Goal: Task Accomplishment & Management: Manage account settings

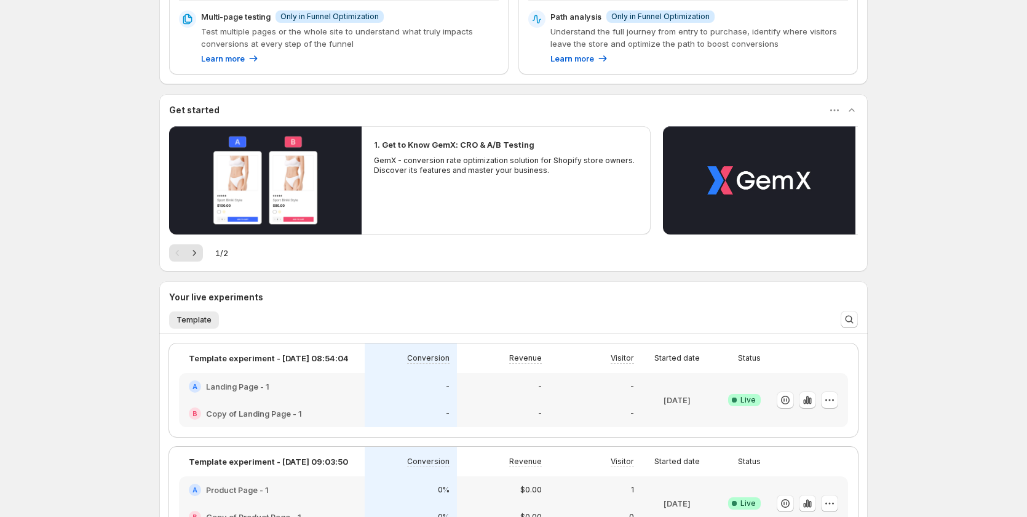
scroll to position [306, 0]
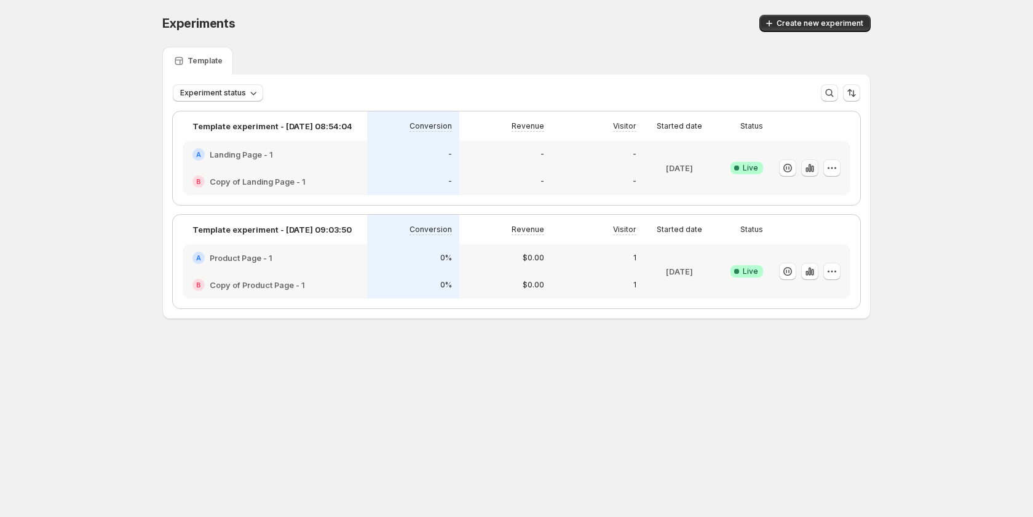
click at [812, 167] on icon "button" at bounding box center [812, 168] width 2 height 7
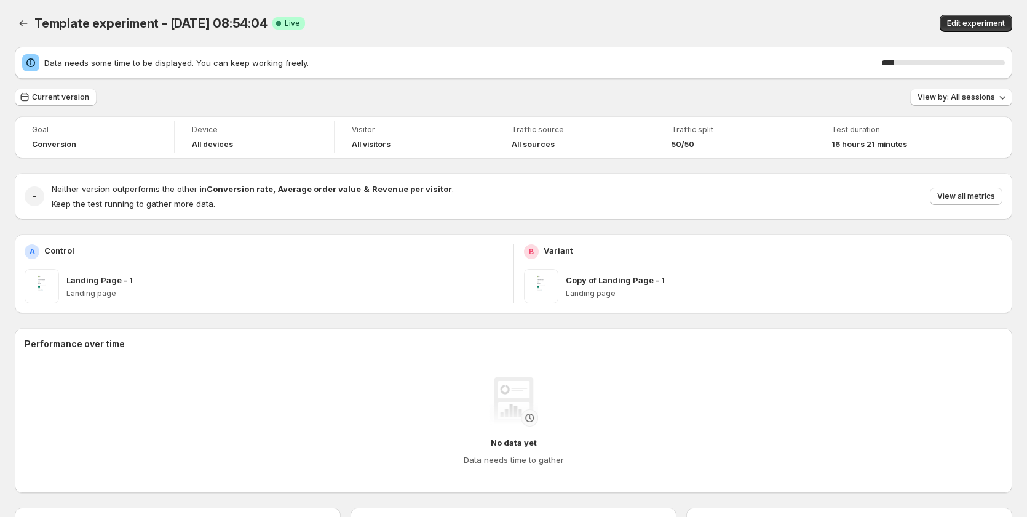
click at [14, 20] on div "Template experiment - Aug 11, 08:54:04. This page is ready Template experiment …" at bounding box center [513, 460] width 1027 height 920
click at [23, 20] on icon "Back" at bounding box center [23, 23] width 12 height 12
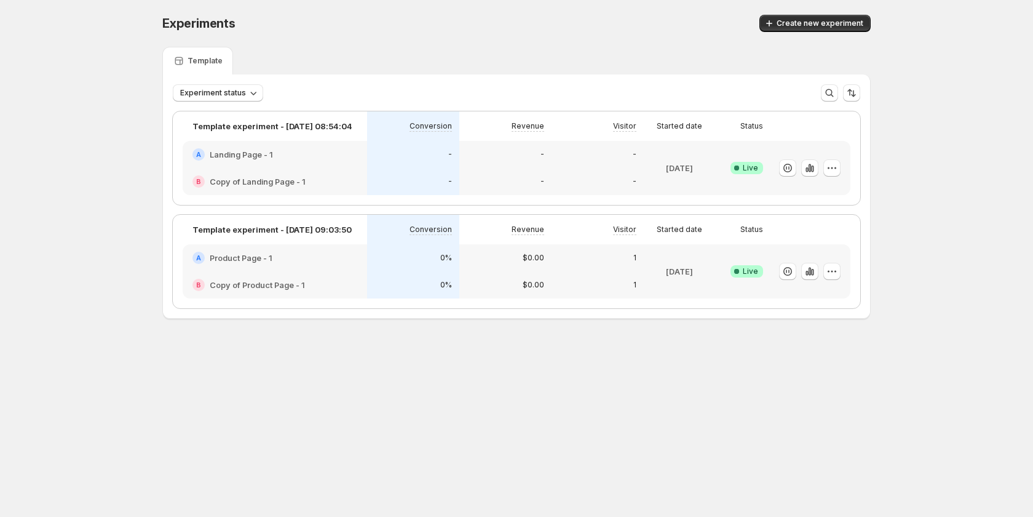
click at [320, 269] on div "A Product Page - 1" at bounding box center [275, 257] width 185 height 27
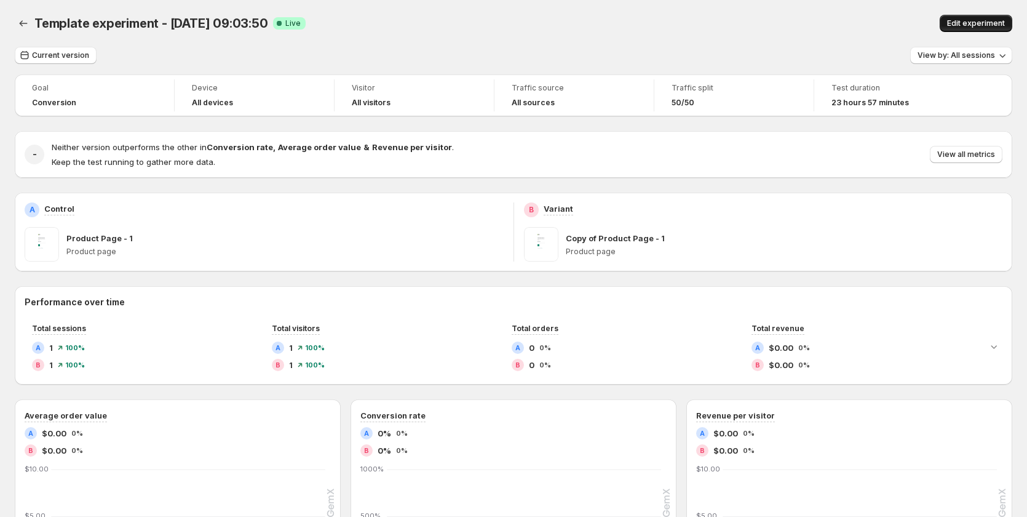
click at [977, 18] on button "Edit experiment" at bounding box center [976, 23] width 73 height 17
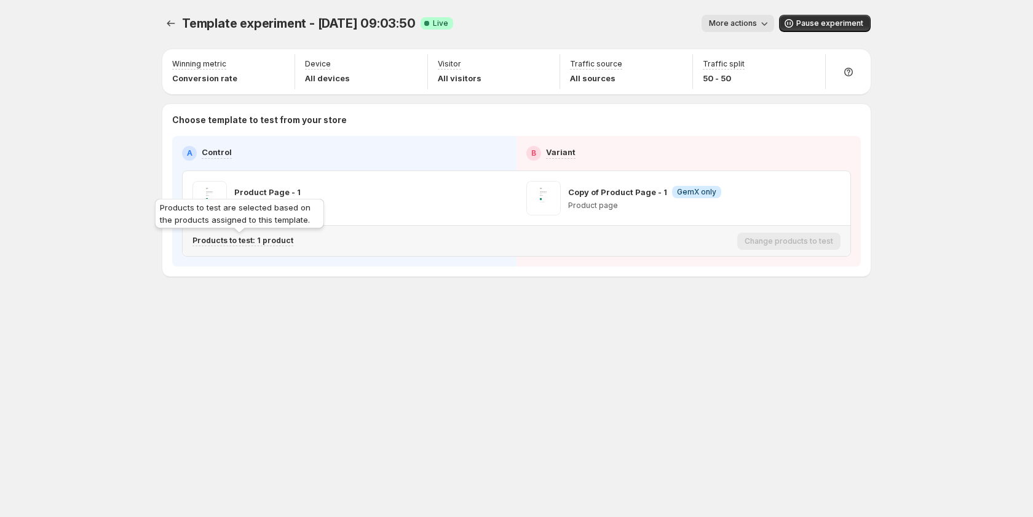
click at [277, 238] on p "Products to test: 1 product" at bounding box center [243, 241] width 101 height 10
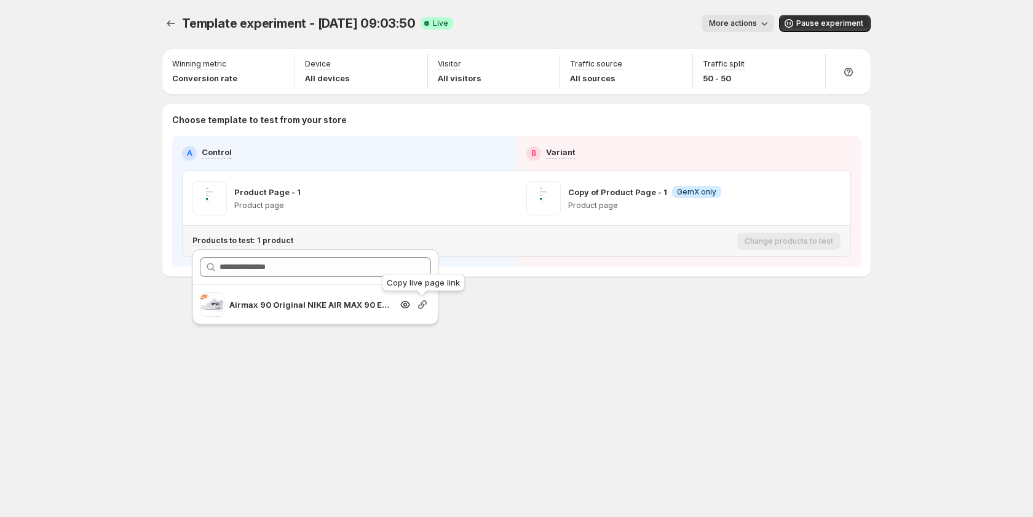
click at [423, 303] on icon "button" at bounding box center [422, 304] width 12 height 12
click at [60, 211] on div "Template experiment - Aug 11, 09:03:50. This page is ready Template experiment …" at bounding box center [516, 258] width 1033 height 517
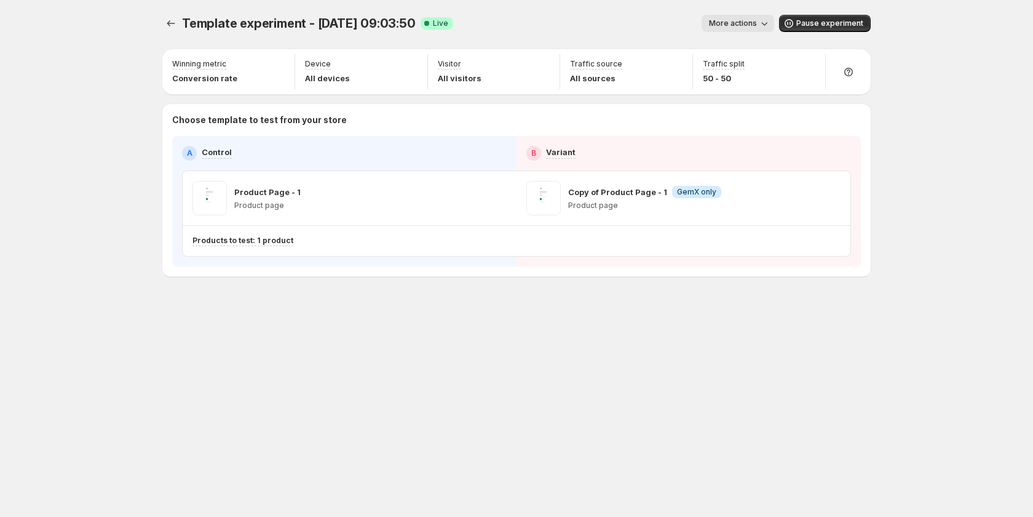
click at [763, 27] on icon "button" at bounding box center [764, 23] width 12 height 12
click at [749, 49] on span "View analytic" at bounding box center [756, 49] width 52 height 10
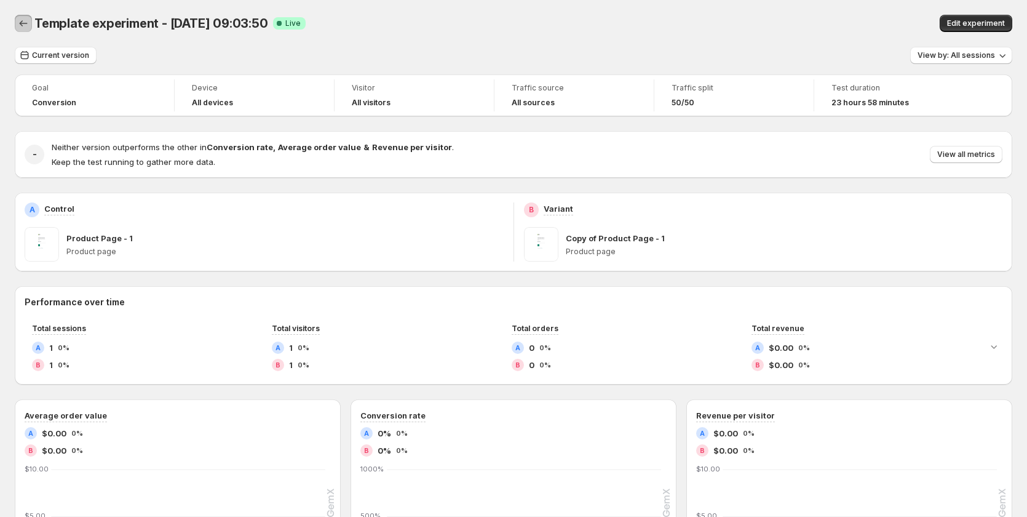
click at [17, 22] on button "Back" at bounding box center [23, 23] width 17 height 17
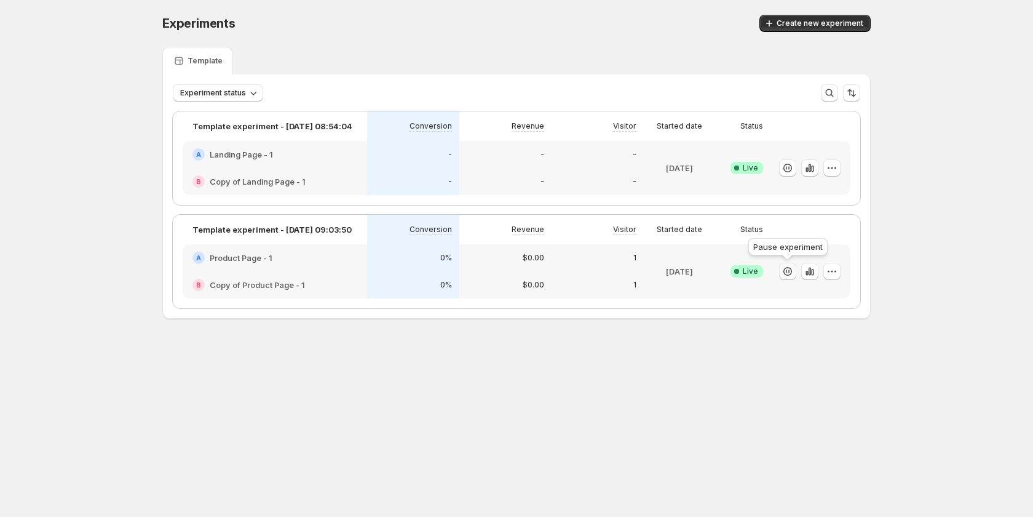
click at [791, 268] on icon "button" at bounding box center [788, 271] width 12 height 12
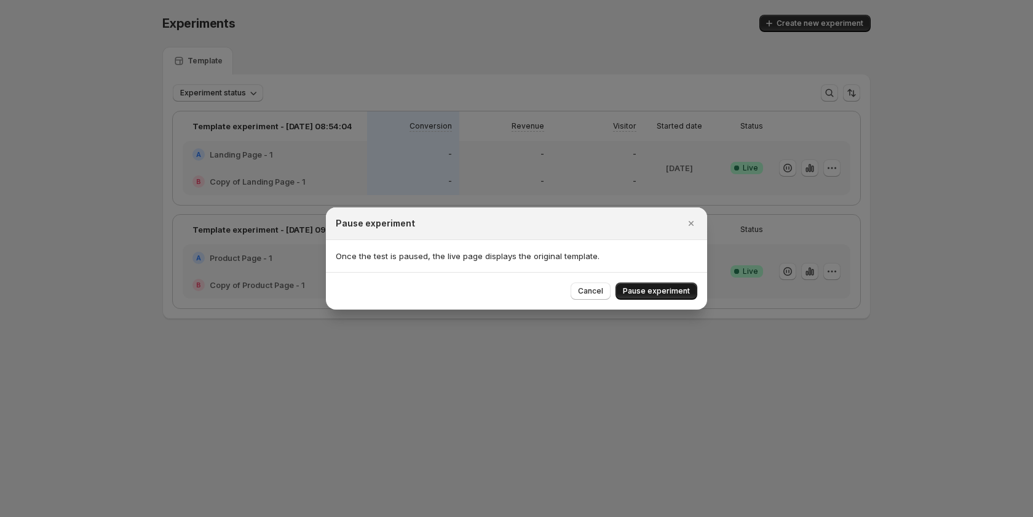
click at [635, 289] on span "Pause experiment" at bounding box center [656, 291] width 67 height 10
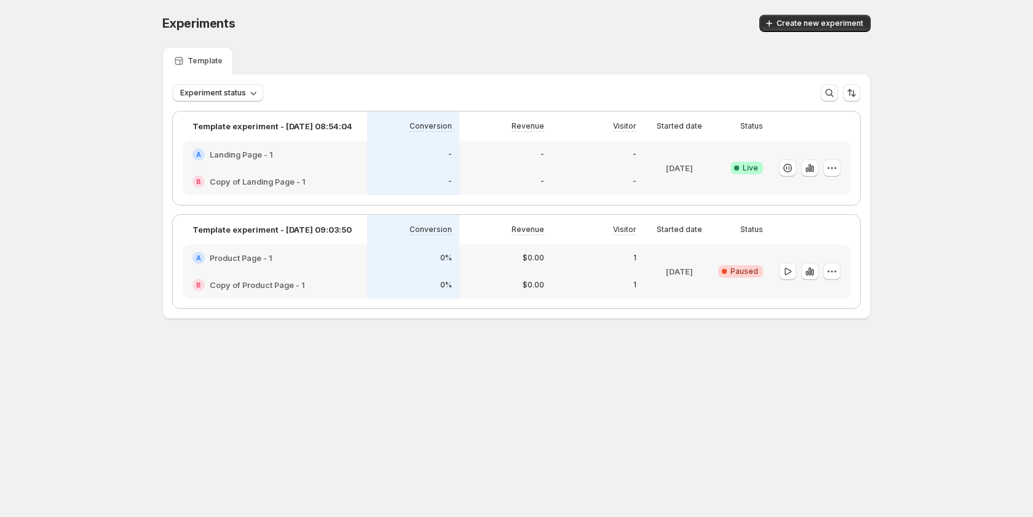
click at [753, 274] on span "Paused" at bounding box center [745, 271] width 28 height 10
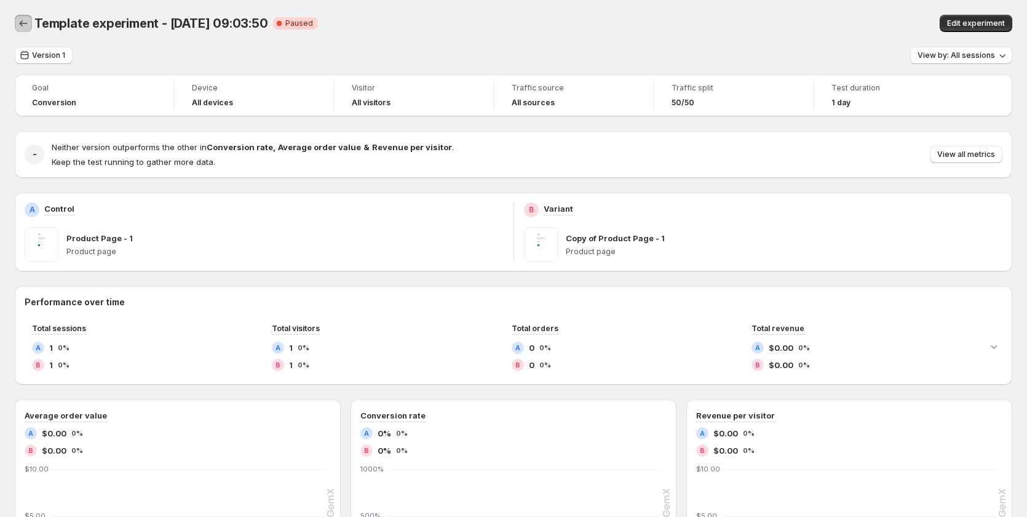
click at [18, 20] on icon "Back" at bounding box center [23, 23] width 12 height 12
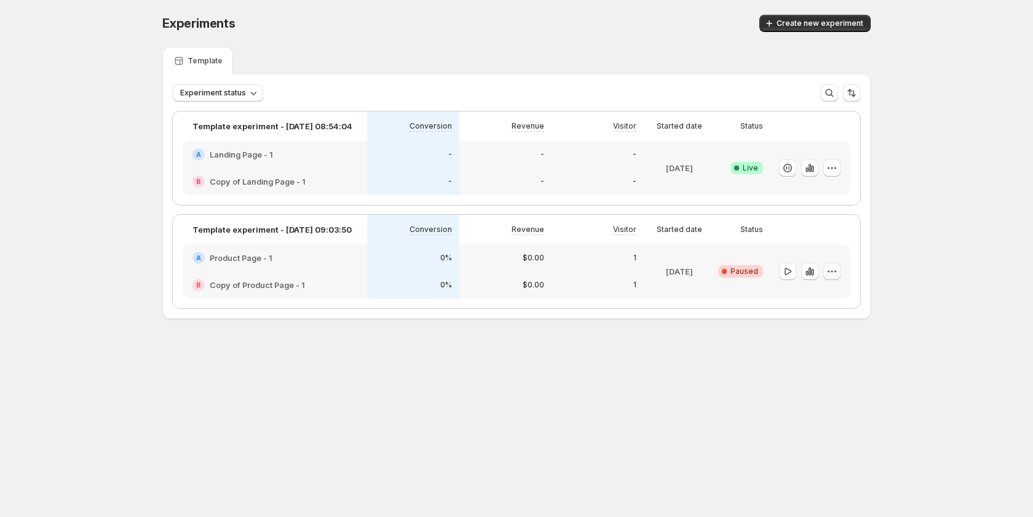
click at [832, 270] on icon "button" at bounding box center [832, 271] width 12 height 12
click at [830, 338] on span "End experiment" at bounding box center [841, 338] width 60 height 10
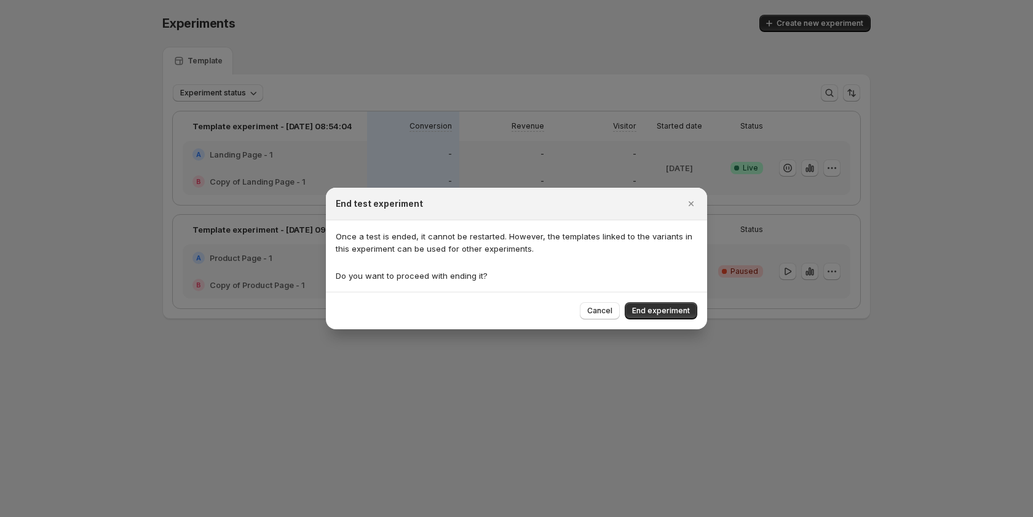
click at [653, 303] on button "End experiment" at bounding box center [661, 310] width 73 height 17
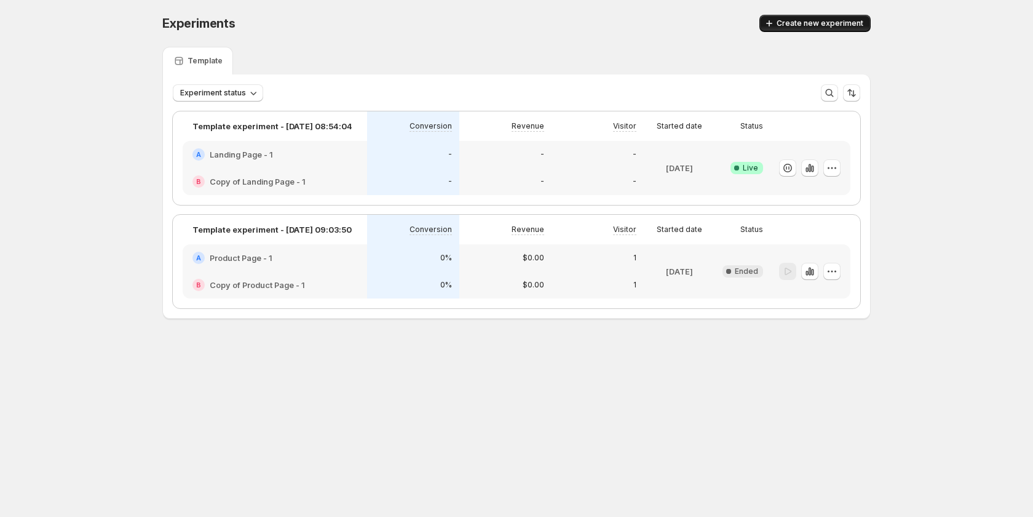
click at [827, 18] on button "Create new experiment" at bounding box center [815, 23] width 111 height 17
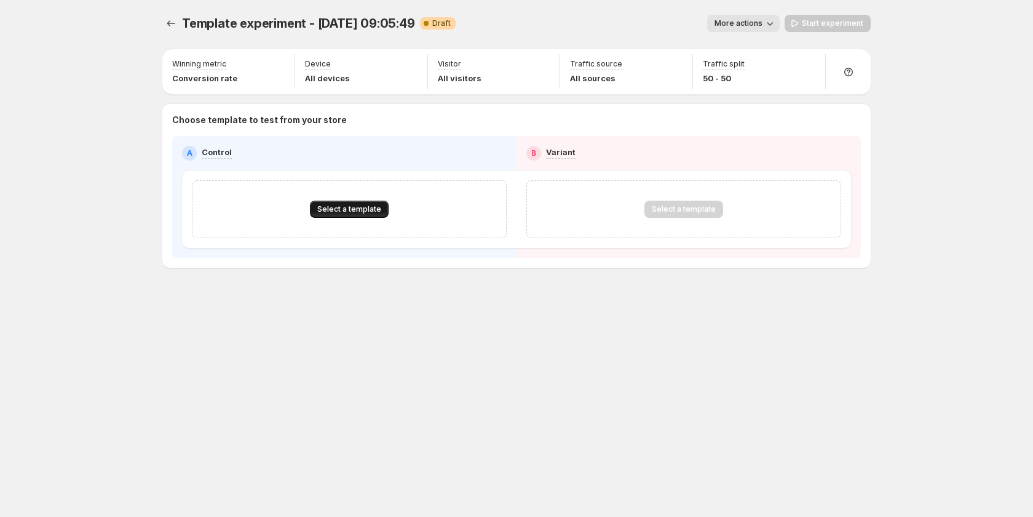
click at [367, 204] on button "Select a template" at bounding box center [349, 209] width 79 height 17
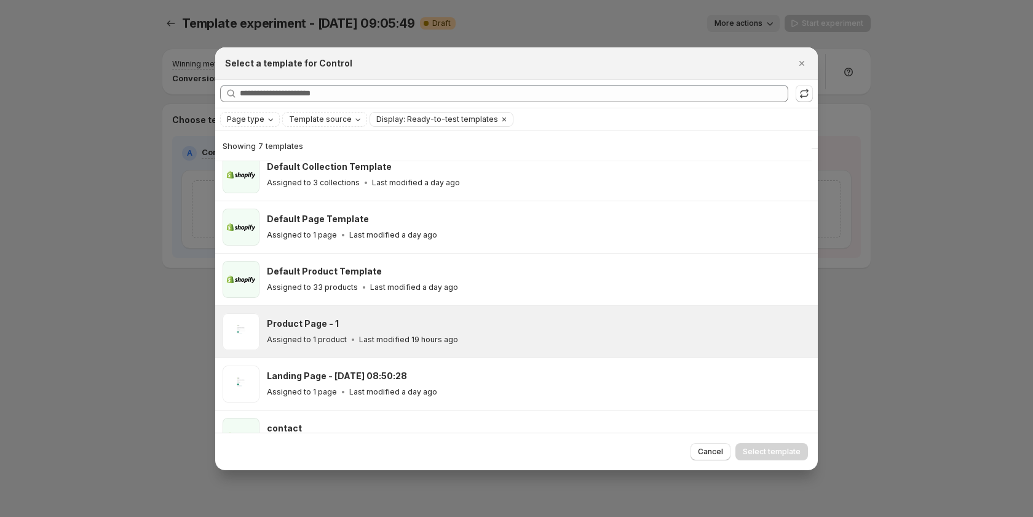
scroll to position [95, 0]
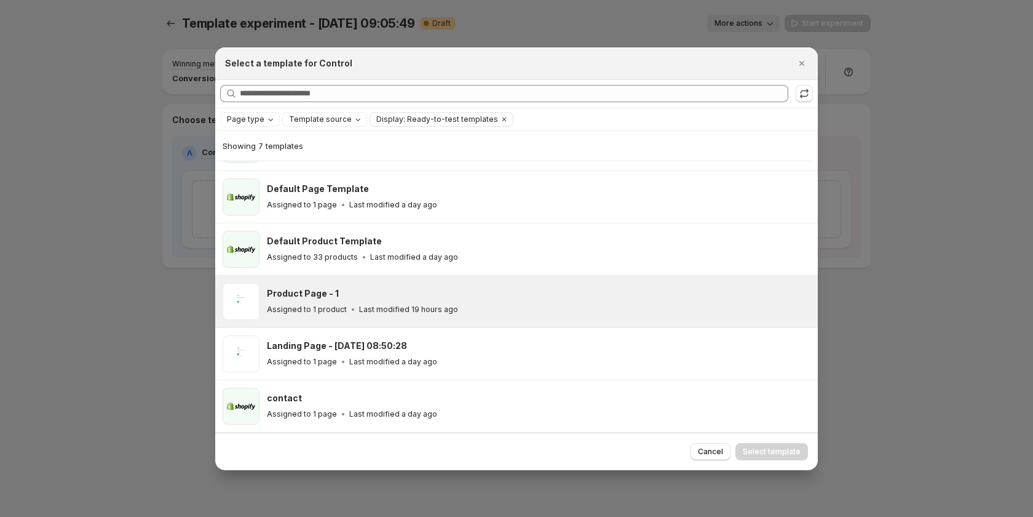
click at [423, 297] on div "Product Page - 1" at bounding box center [537, 293] width 540 height 12
click at [783, 447] on span "Select template" at bounding box center [772, 452] width 58 height 10
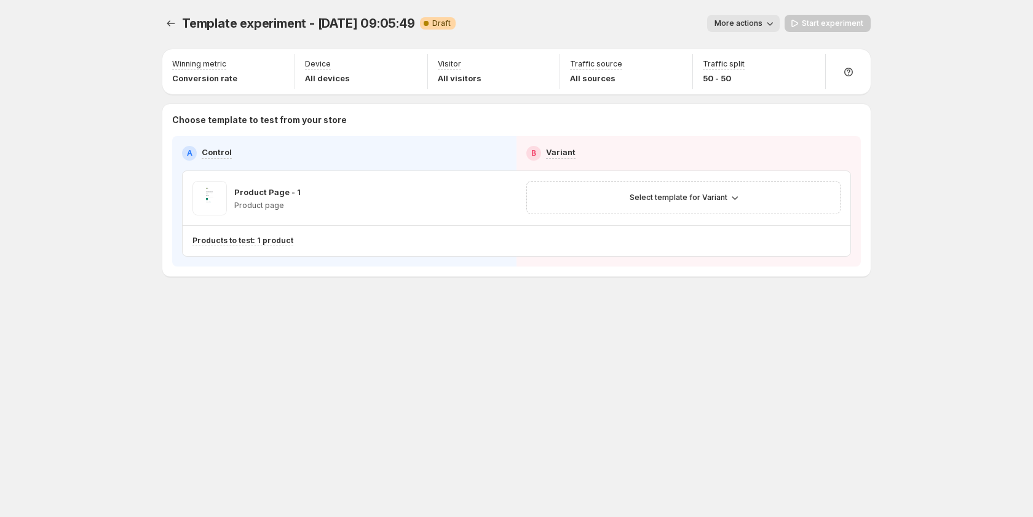
scroll to position [42, 0]
click at [721, 194] on span "Select template for Variant" at bounding box center [679, 198] width 98 height 10
click at [686, 247] on span "Create Variant based on Control" at bounding box center [685, 244] width 125 height 10
click at [168, 22] on icon "Experiments" at bounding box center [171, 23] width 12 height 12
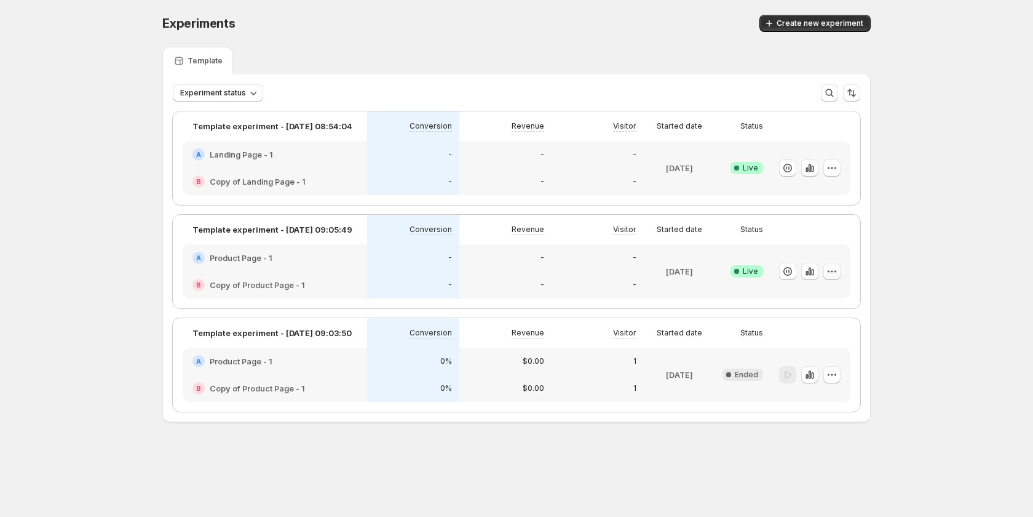
click at [831, 274] on icon "button" at bounding box center [832, 271] width 12 height 12
click at [415, 261] on div "-" at bounding box center [413, 258] width 77 height 12
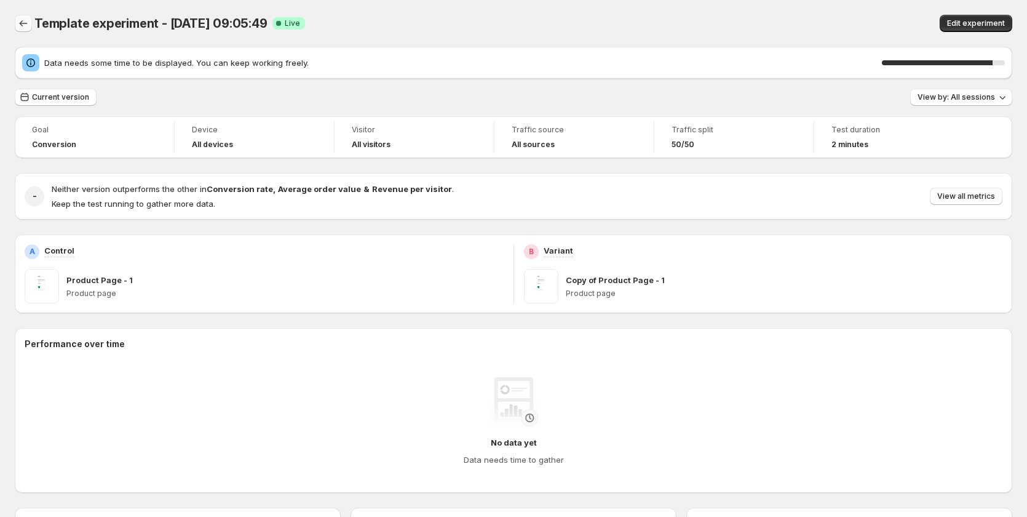
click at [25, 23] on icon "Back" at bounding box center [23, 23] width 12 height 12
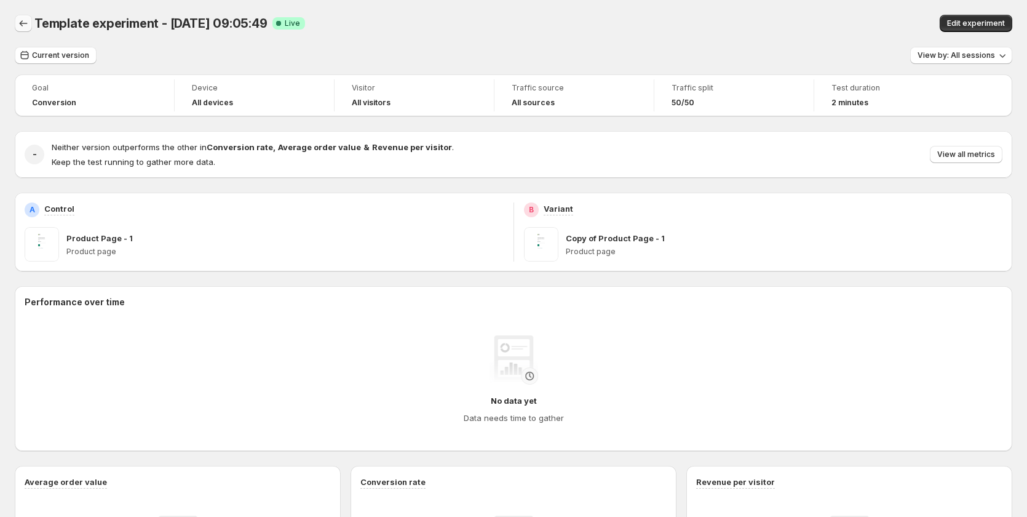
click at [18, 22] on icon "Back" at bounding box center [23, 23] width 12 height 12
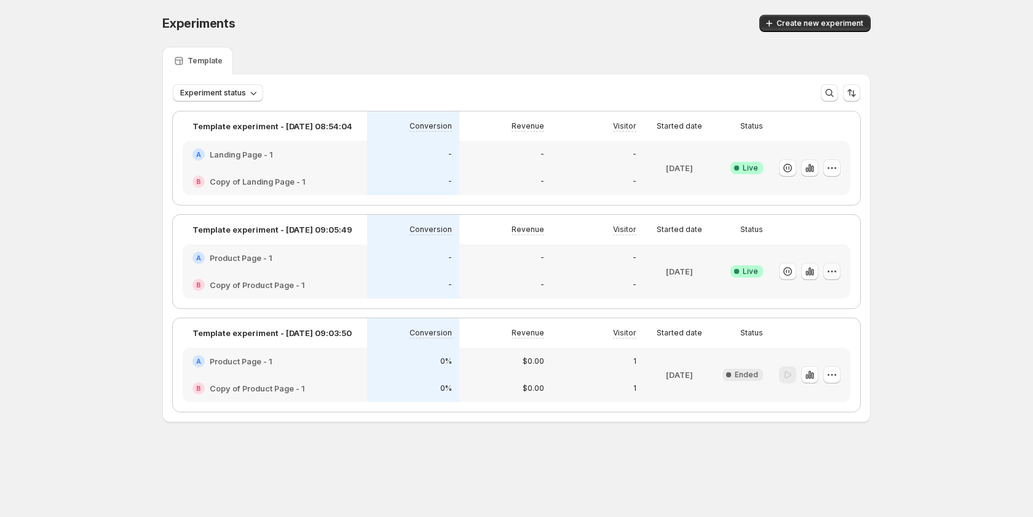
click at [828, 270] on icon "button" at bounding box center [832, 271] width 12 height 12
click at [798, 293] on span "Edit" at bounding box center [843, 296] width 129 height 12
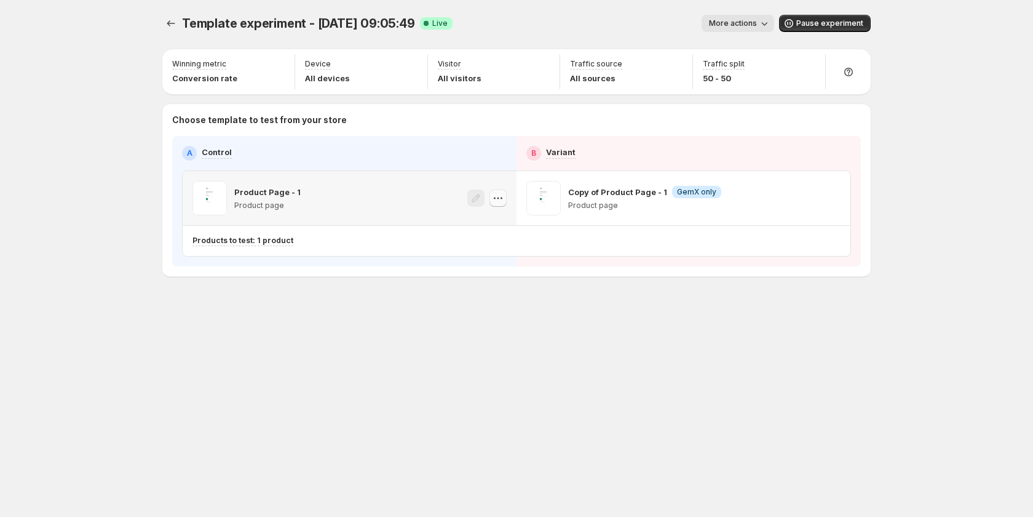
click at [498, 202] on icon "button" at bounding box center [498, 198] width 12 height 12
click at [487, 256] on div "Copy ID" at bounding box center [510, 254] width 140 height 12
click at [837, 200] on icon "button" at bounding box center [832, 198] width 12 height 12
click at [823, 253] on div "Copy ID" at bounding box center [844, 254] width 140 height 12
click at [346, 444] on div "Template experiment - Aug 12, 09:05:49. This page is ready Template experiment …" at bounding box center [517, 258] width 738 height 517
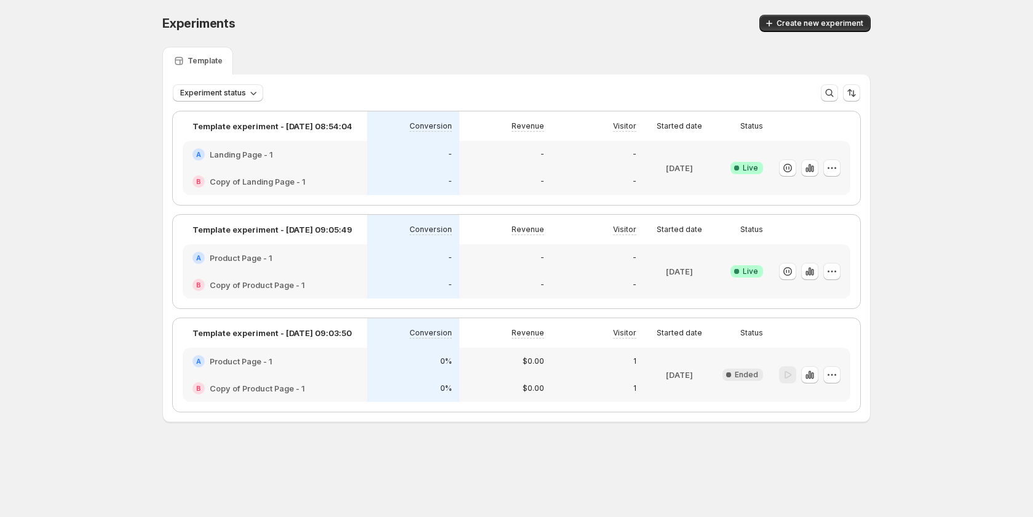
click at [354, 256] on div "A Product Page - 1" at bounding box center [275, 258] width 165 height 12
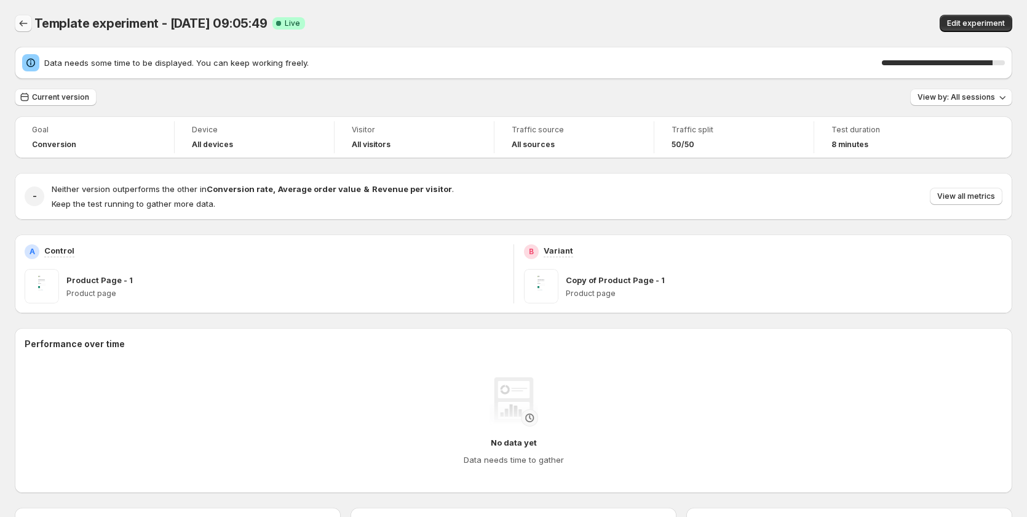
click at [26, 25] on icon "Back" at bounding box center [23, 23] width 12 height 12
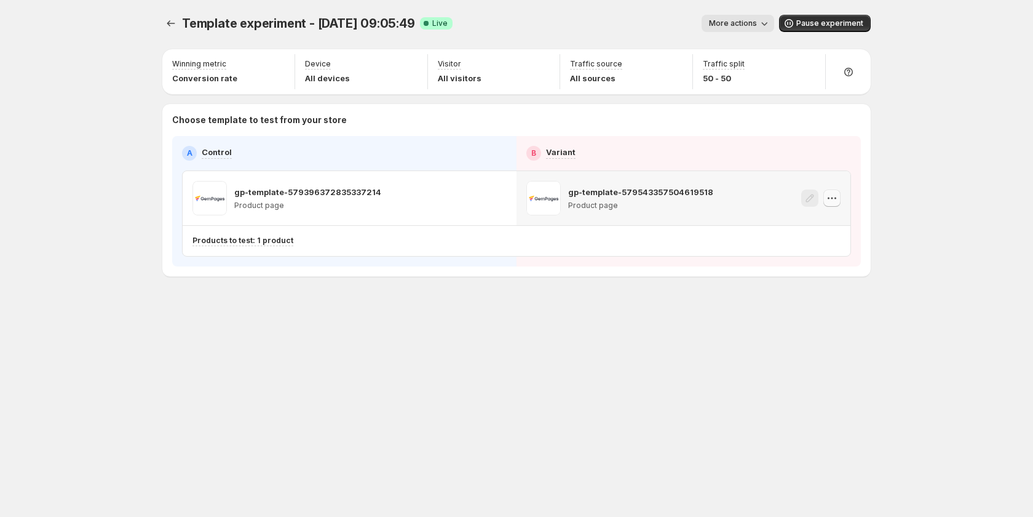
click at [830, 200] on icon "button" at bounding box center [832, 198] width 12 height 12
click at [499, 199] on icon "button" at bounding box center [498, 198] width 12 height 12
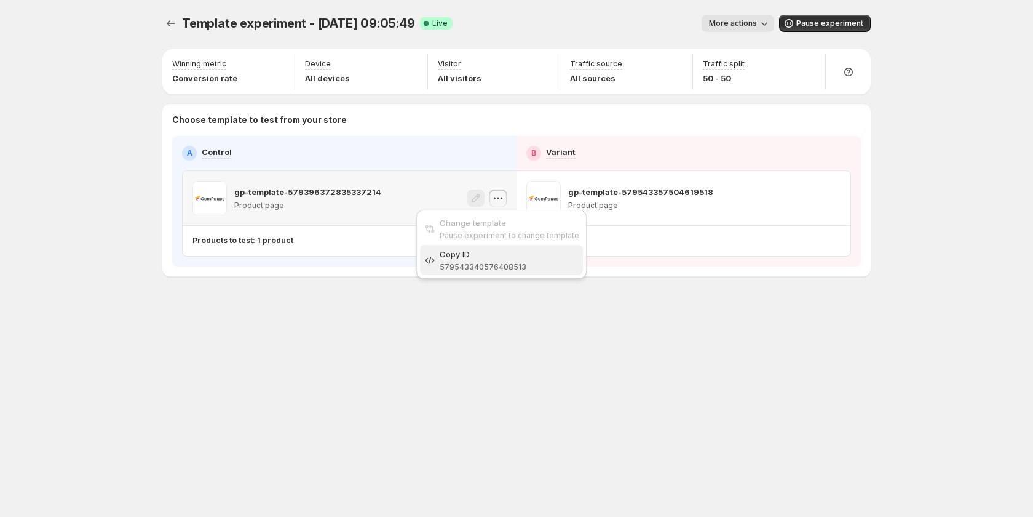
click at [496, 262] on span "579543340576408513" at bounding box center [483, 266] width 87 height 9
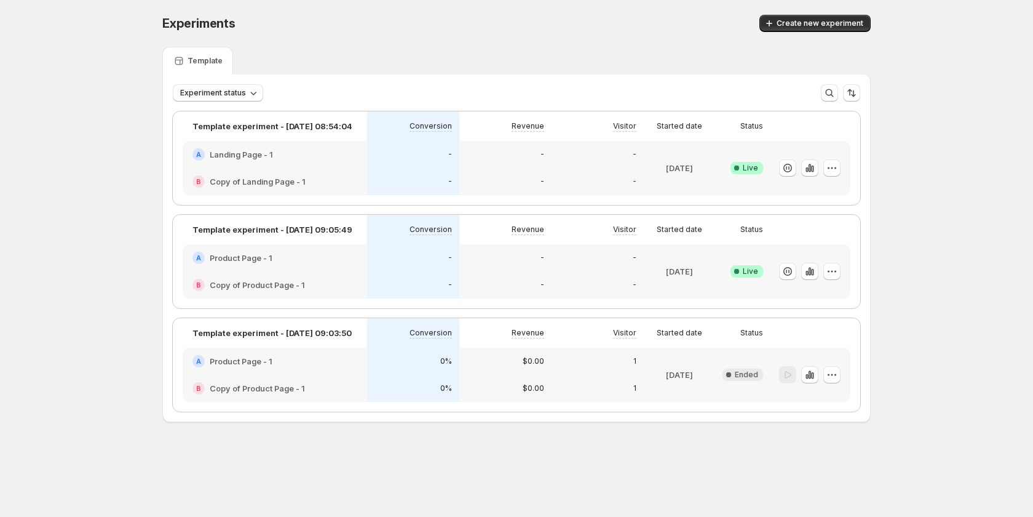
click at [95, 340] on div "Experiments. This page is ready Experiments Create new experiment Template Expe…" at bounding box center [516, 244] width 1033 height 488
click at [838, 273] on button "button" at bounding box center [832, 271] width 17 height 17
click at [889, 201] on div "Experiments. This page is ready Experiments Create new experiment Template Expe…" at bounding box center [516, 244] width 1033 height 488
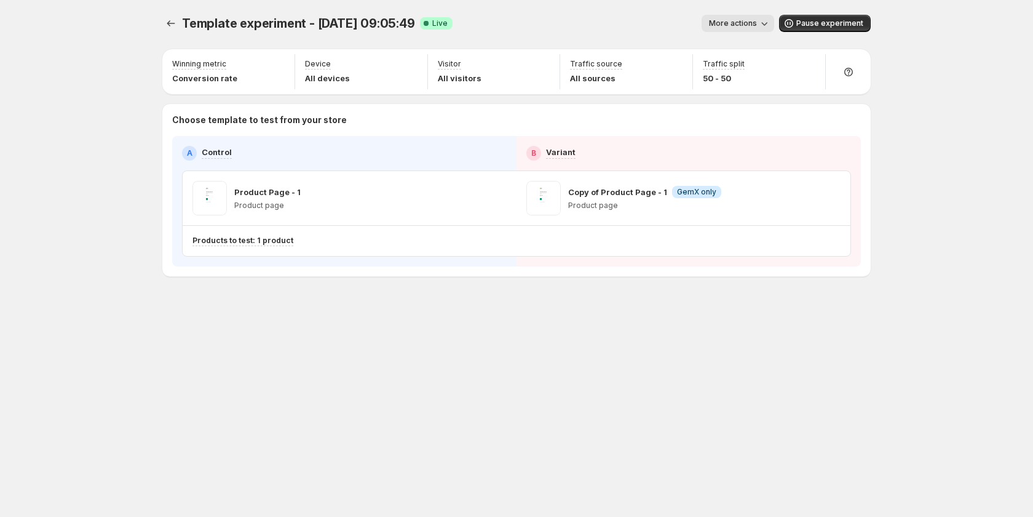
click at [728, 28] on button "More actions" at bounding box center [738, 23] width 73 height 17
click at [736, 49] on span "View analytic" at bounding box center [756, 49] width 52 height 10
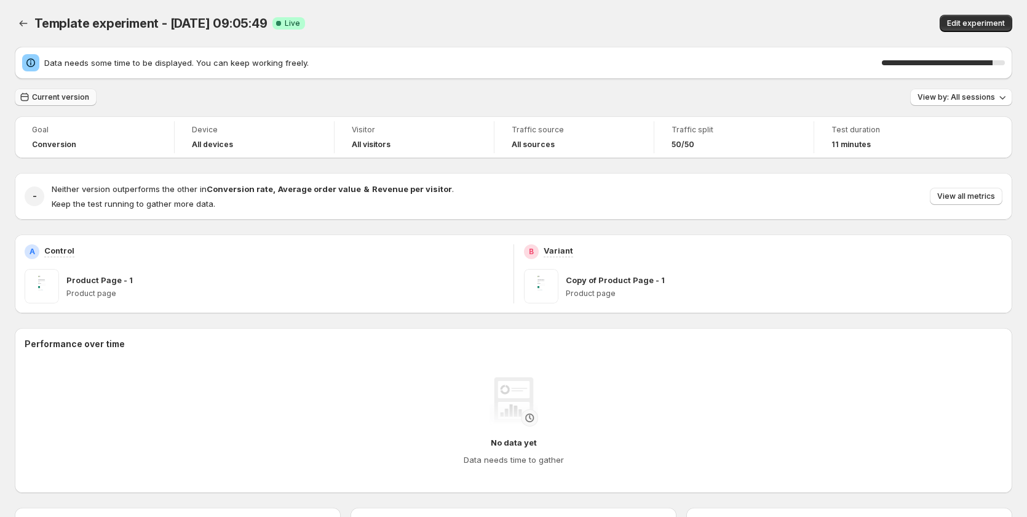
click at [81, 103] on button "Current version" at bounding box center [56, 97] width 82 height 17
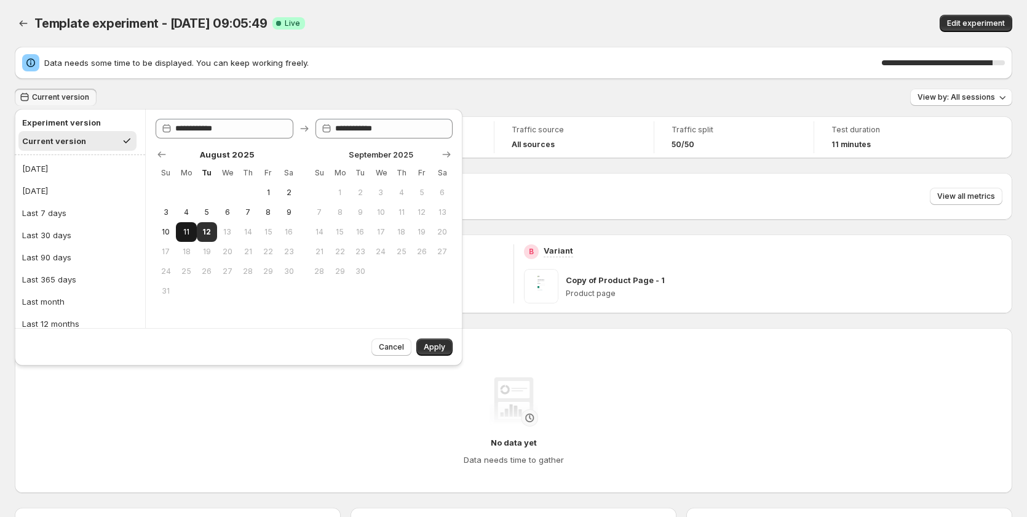
click at [194, 230] on button "11" at bounding box center [186, 232] width 20 height 20
type input "**********"
click at [210, 230] on span "12" at bounding box center [207, 232] width 10 height 10
type input "**********"
click at [431, 346] on span "Apply" at bounding box center [435, 347] width 22 height 10
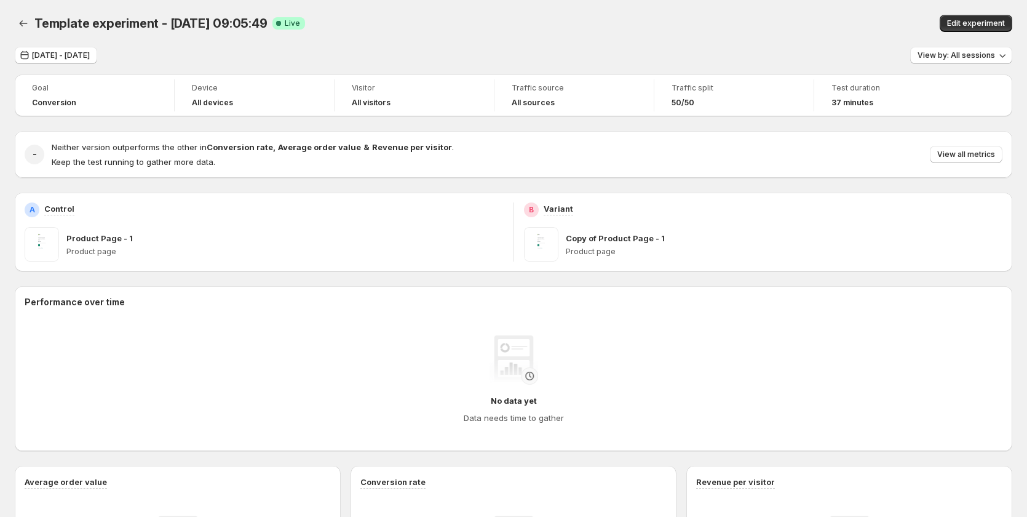
click at [106, 65] on div "Aug 11, 2025 - Aug 12, 2025 View by: All sessions Goal Conversion Device All de…" at bounding box center [514, 429] width 998 height 765
click at [79, 56] on span "Aug 11, 2025 - Aug 12, 2025" at bounding box center [61, 55] width 58 height 10
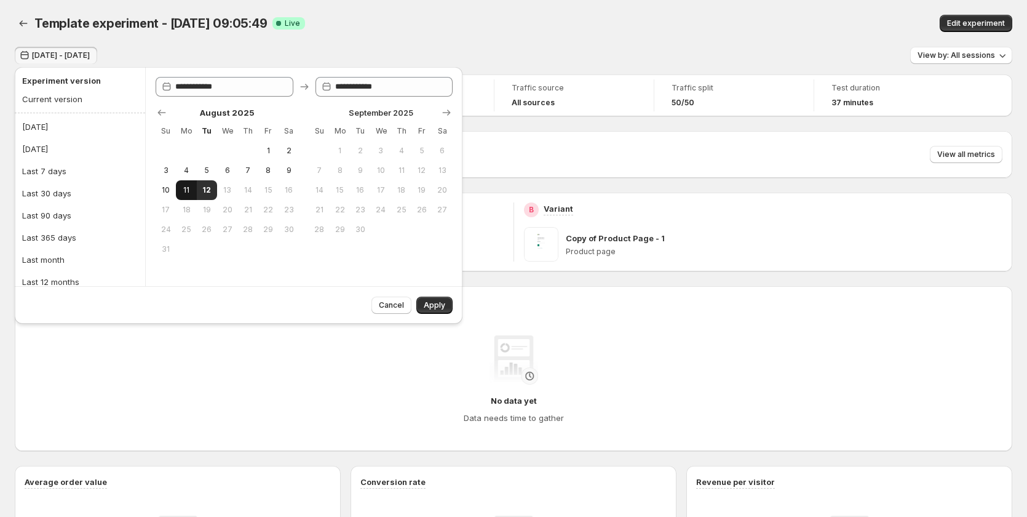
drag, startPoint x: 170, startPoint y: 189, endPoint x: 186, endPoint y: 191, distance: 16.1
click at [175, 190] on button "10" at bounding box center [166, 190] width 20 height 20
type input "**********"
drag, startPoint x: 207, startPoint y: 189, endPoint x: 243, endPoint y: 196, distance: 37.0
click at [208, 189] on span "12" at bounding box center [207, 190] width 10 height 10
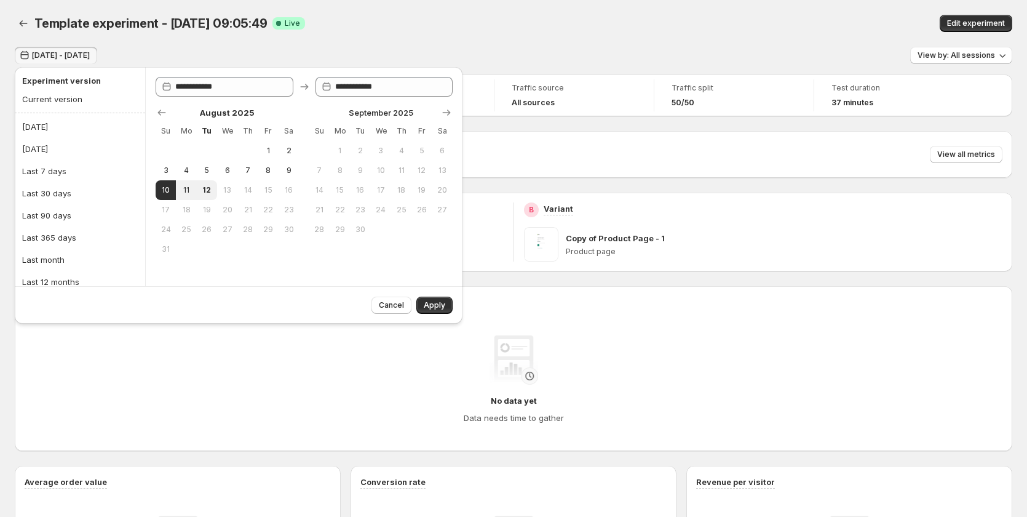
type input "**********"
click at [427, 302] on span "Apply" at bounding box center [435, 305] width 22 height 10
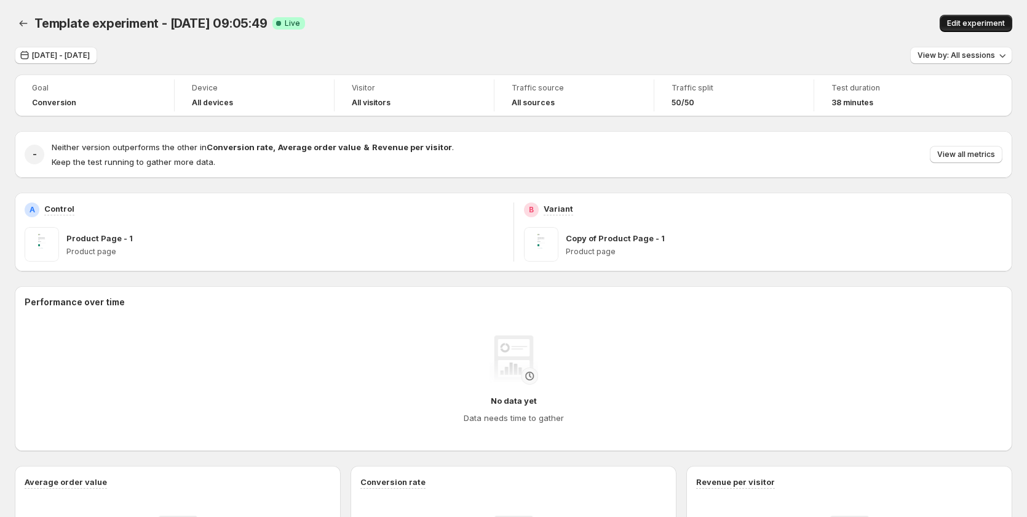
click at [965, 20] on span "Edit experiment" at bounding box center [976, 23] width 58 height 10
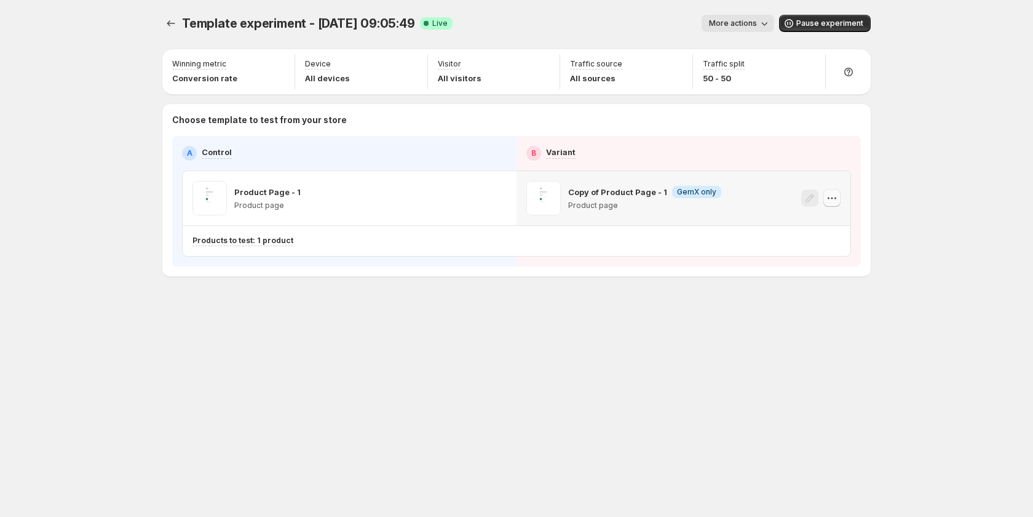
click at [828, 196] on icon "button" at bounding box center [832, 198] width 12 height 12
click at [818, 265] on span "579543340576474049" at bounding box center [818, 266] width 88 height 9
drag, startPoint x: 292, startPoint y: 66, endPoint x: 331, endPoint y: 66, distance: 38.7
click at [319, 66] on div "Winning metric Conversion rate Device All devices Visitor All visitors Traffic …" at bounding box center [516, 72] width 709 height 40
drag, startPoint x: 719, startPoint y: 7, endPoint x: 752, endPoint y: 21, distance: 35.3
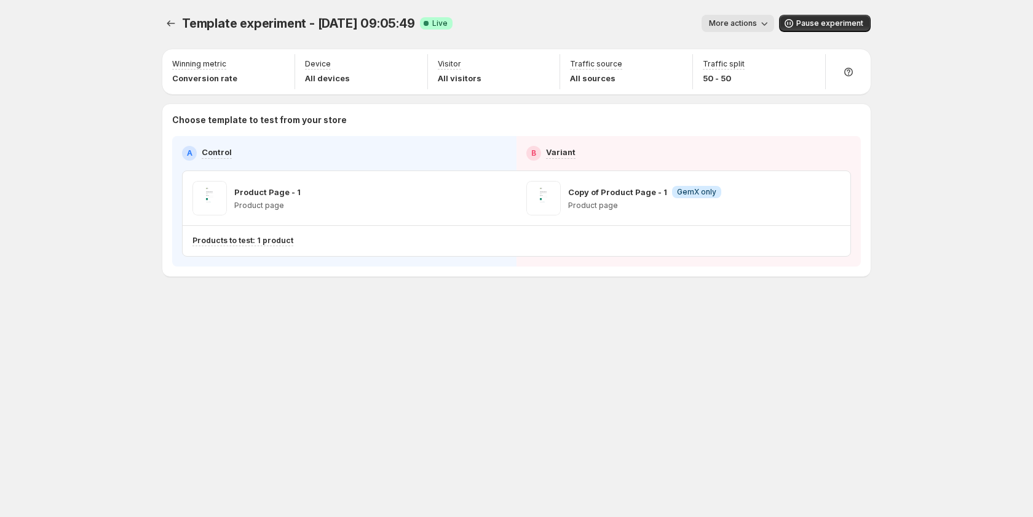
click at [722, 9] on div "Template experiment - Aug 12, 09:05:49. This page is ready Template experiment …" at bounding box center [516, 23] width 709 height 47
click at [749, 26] on span "More actions" at bounding box center [733, 23] width 48 height 10
click at [750, 46] on span "View analytic" at bounding box center [756, 49] width 52 height 10
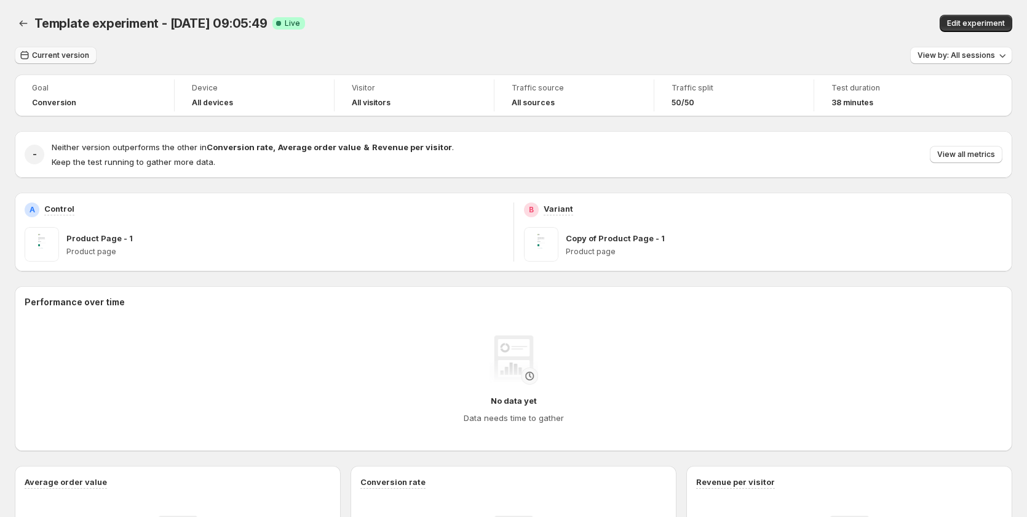
click at [71, 51] on span "Current version" at bounding box center [60, 55] width 57 height 10
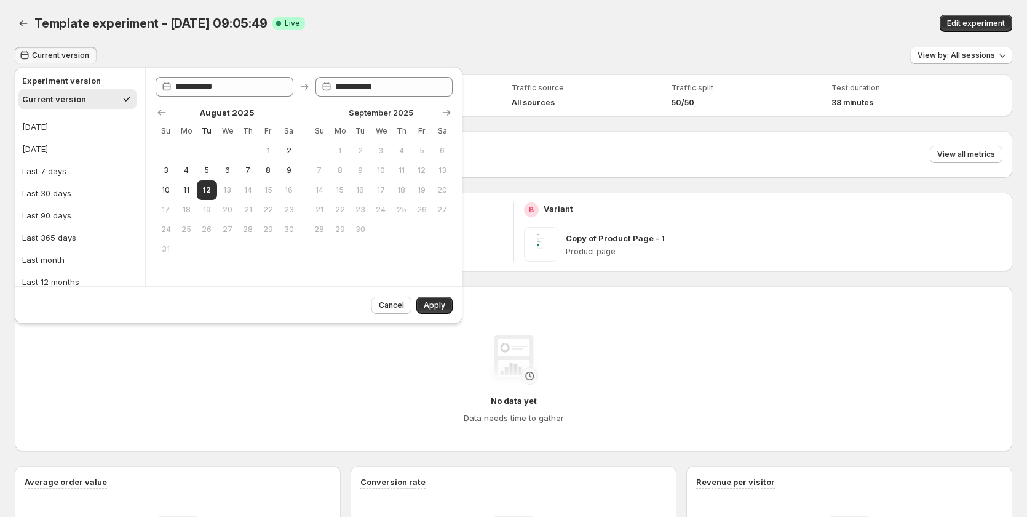
drag, startPoint x: 260, startPoint y: 149, endPoint x: 233, endPoint y: 171, distance: 34.1
click at [258, 148] on button "1" at bounding box center [268, 151] width 20 height 20
type input "**********"
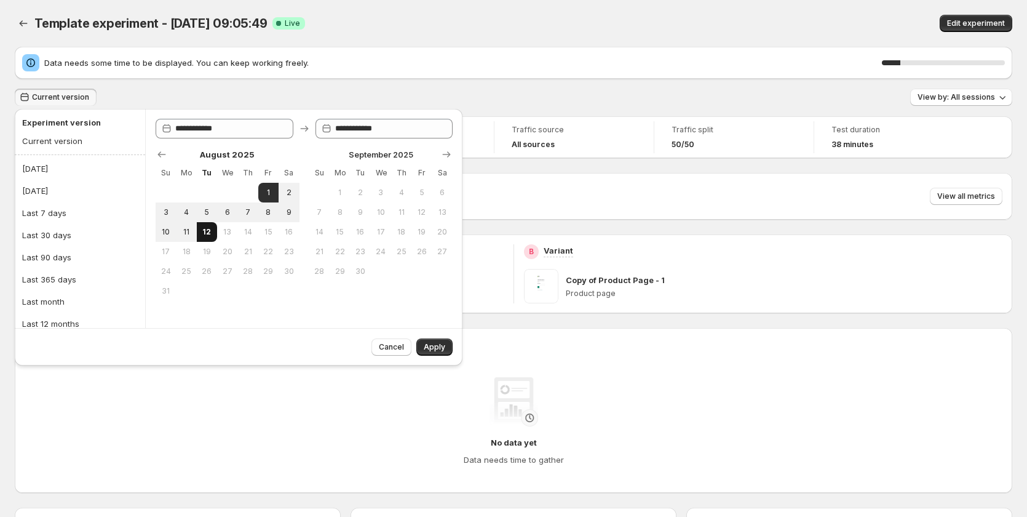
click at [204, 230] on span "12" at bounding box center [207, 232] width 10 height 10
type input "**********"
click at [437, 345] on span "Apply" at bounding box center [435, 347] width 22 height 10
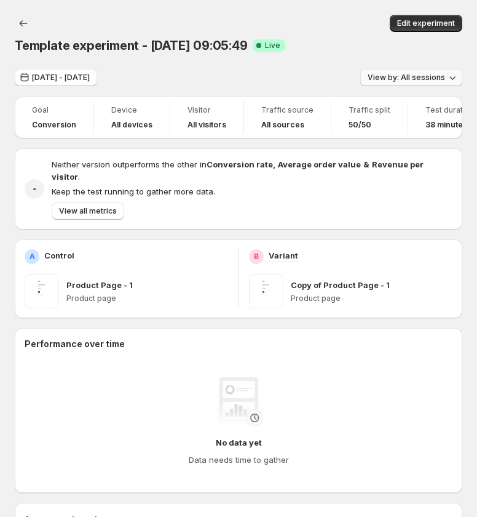
click at [423, 79] on span "View by: All sessions" at bounding box center [406, 78] width 77 height 10
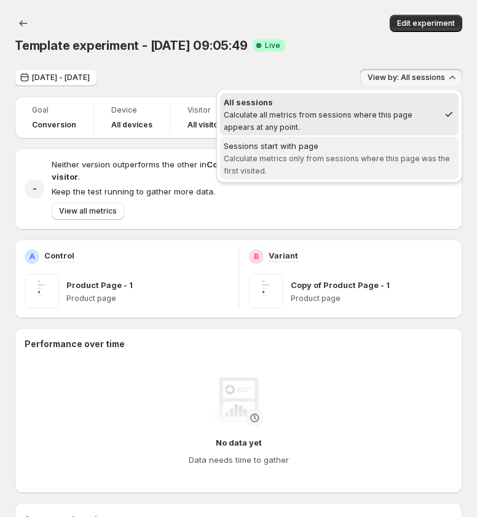
click at [407, 172] on span "Sessions start with page Calculate metrics only from sessions where this page w…" at bounding box center [339, 158] width 231 height 37
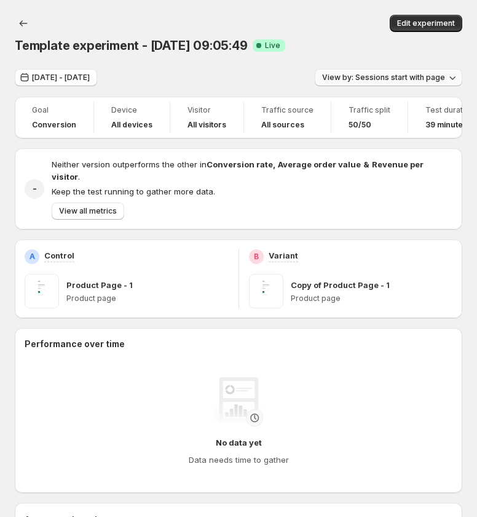
drag, startPoint x: 426, startPoint y: 80, endPoint x: 411, endPoint y: 85, distance: 16.3
click at [428, 80] on span "View by: Sessions start with page" at bounding box center [383, 78] width 123 height 10
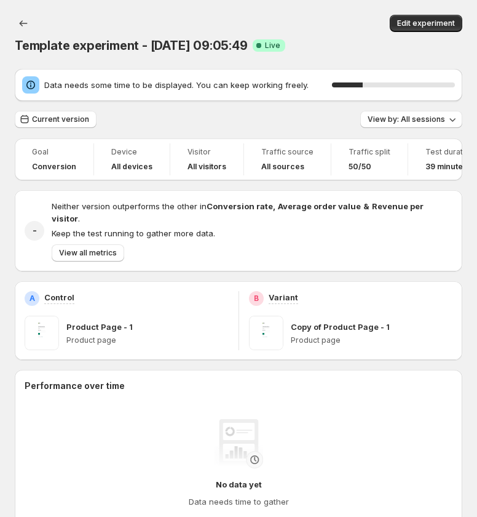
drag, startPoint x: 328, startPoint y: 51, endPoint x: 335, endPoint y: 52, distance: 6.3
click at [332, 52] on div "Template experiment - [DATE] 09:05:49 Success Complete Live" at bounding box center [239, 45] width 448 height 17
click at [69, 119] on span "Current version" at bounding box center [60, 119] width 57 height 10
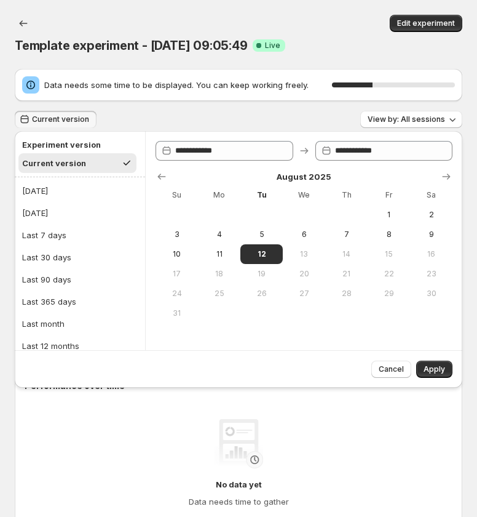
drag, startPoint x: 386, startPoint y: 209, endPoint x: 316, endPoint y: 259, distance: 86.9
click at [384, 210] on button "1" at bounding box center [389, 215] width 42 height 20
type input "**********"
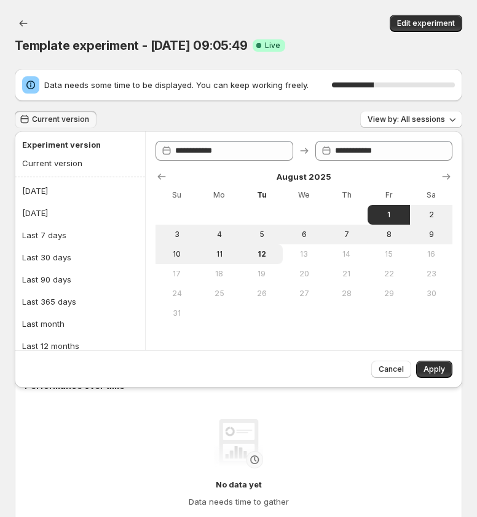
drag, startPoint x: 261, startPoint y: 247, endPoint x: 288, endPoint y: 252, distance: 27.6
click at [266, 247] on button "12" at bounding box center [261, 254] width 42 height 20
type input "**********"
click at [445, 365] on span "Apply" at bounding box center [435, 369] width 22 height 10
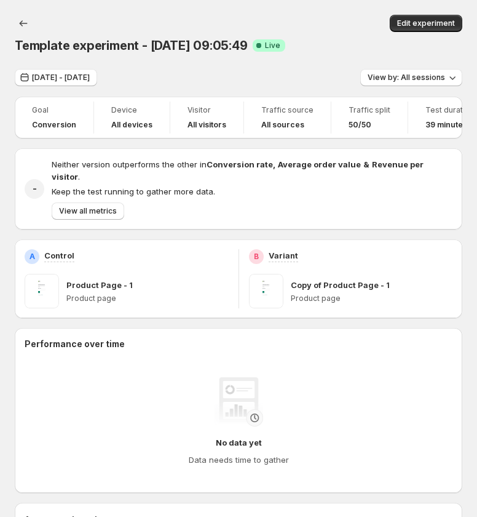
click at [344, 17] on div "Edit experiment" at bounding box center [258, 23] width 408 height 17
drag, startPoint x: 330, startPoint y: 23, endPoint x: 336, endPoint y: 22, distance: 6.3
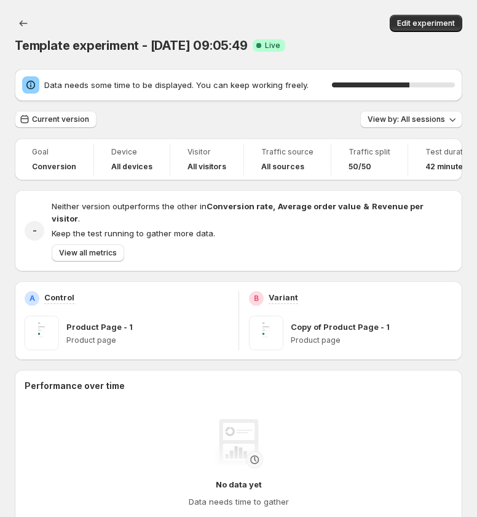
drag, startPoint x: 258, startPoint y: 27, endPoint x: 89, endPoint y: 93, distance: 182.3
click at [126, 34] on div "Template experiment - [DATE] 09:05:49 Success Complete Live Edit experiment" at bounding box center [239, 34] width 448 height 39
click at [63, 122] on span "Current version" at bounding box center [60, 119] width 57 height 10
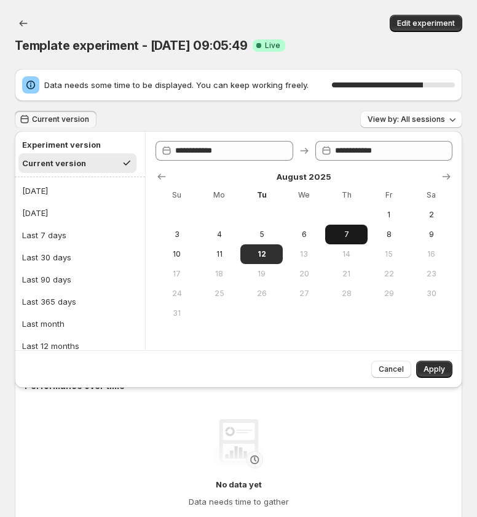
click at [382, 212] on span "1" at bounding box center [389, 215] width 33 height 10
type input "**********"
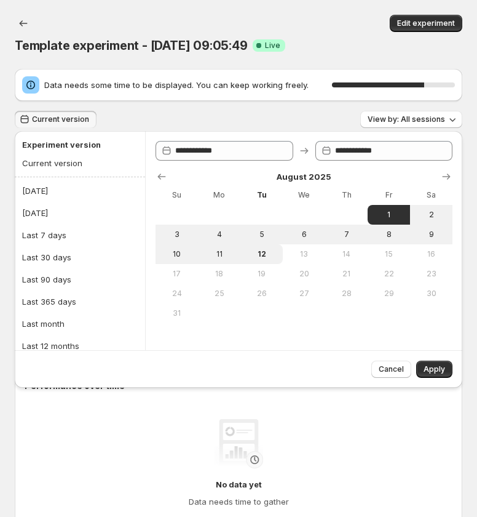
drag, startPoint x: 272, startPoint y: 250, endPoint x: 343, endPoint y: 256, distance: 71.1
click at [274, 250] on span "12" at bounding box center [261, 254] width 33 height 10
type input "**********"
click at [442, 363] on button "Apply" at bounding box center [434, 368] width 36 height 17
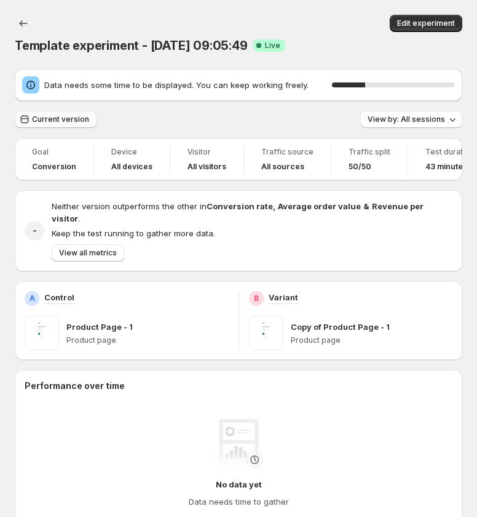
drag, startPoint x: 60, startPoint y: 124, endPoint x: 65, endPoint y: 119, distance: 6.5
click at [66, 120] on button "Current version" at bounding box center [56, 119] width 82 height 17
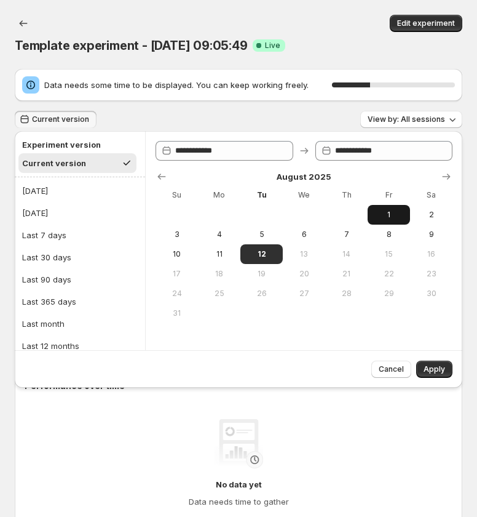
click at [386, 215] on span "1" at bounding box center [389, 215] width 33 height 10
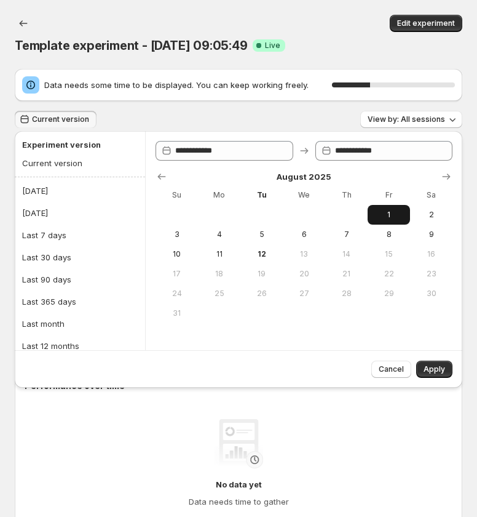
type input "**********"
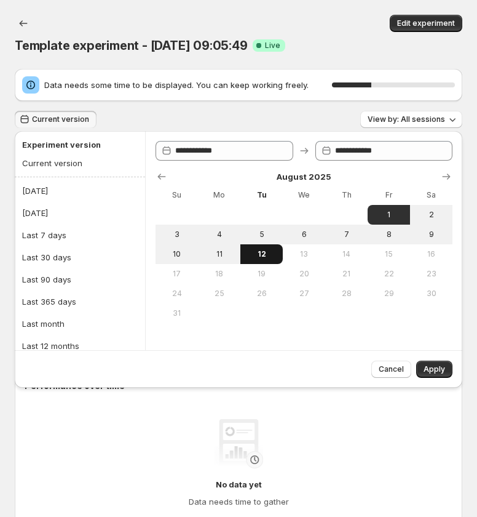
click at [272, 254] on span "12" at bounding box center [261, 254] width 33 height 10
type input "**********"
click at [442, 370] on span "Apply" at bounding box center [435, 369] width 22 height 10
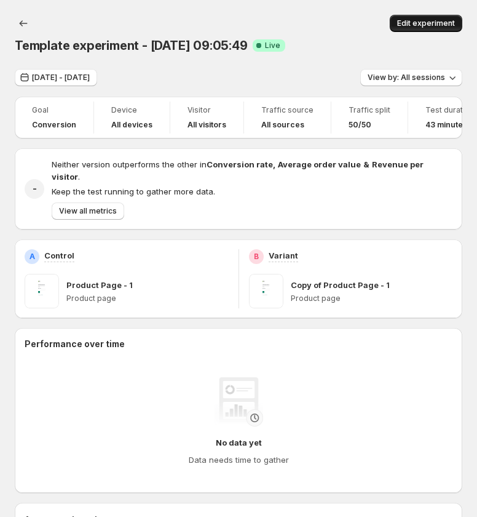
click at [418, 20] on span "Edit experiment" at bounding box center [426, 23] width 58 height 10
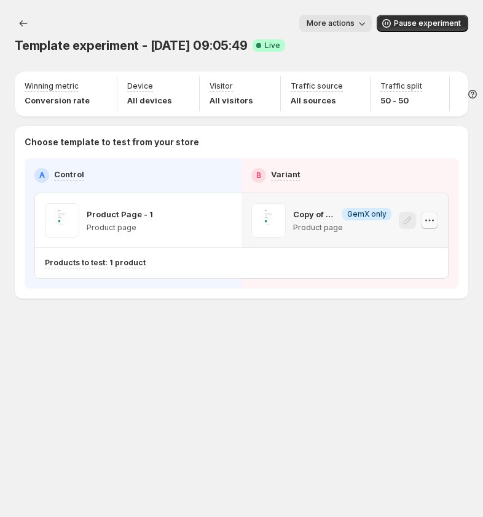
click at [428, 218] on icon "button" at bounding box center [430, 220] width 12 height 12
click at [145, 381] on div "Template experiment - [DATE] 09:05:49. This page is ready Template experiment -…" at bounding box center [241, 258] width 483 height 517
click at [222, 218] on icon "button" at bounding box center [223, 220] width 12 height 12
click at [253, 363] on div "Template experiment - [DATE] 09:05:49. This page is ready Template experiment -…" at bounding box center [241, 182] width 483 height 365
click at [351, 378] on div "Template experiment - [DATE] 09:05:49. This page is ready Template experiment -…" at bounding box center [241, 258] width 483 height 517
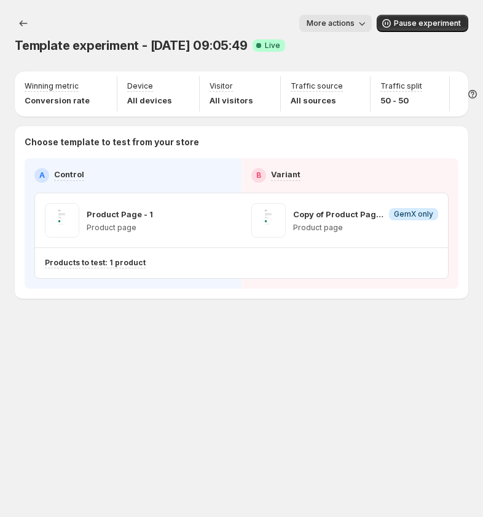
click at [301, 360] on div "Template experiment - [DATE] 09:05:49. This page is ready Template experiment -…" at bounding box center [241, 182] width 483 height 365
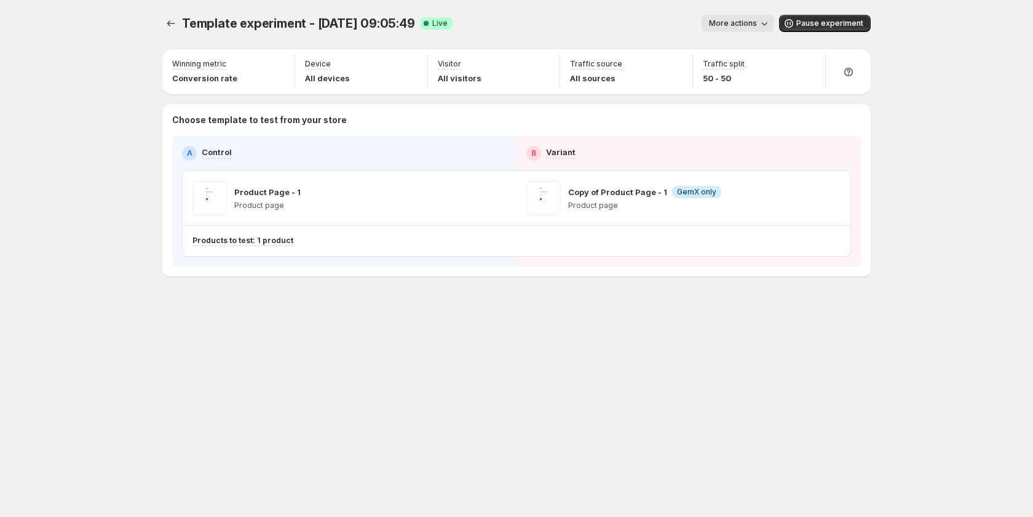
click at [483, 23] on span "More actions" at bounding box center [733, 23] width 48 height 10
click at [483, 52] on span "View analytic" at bounding box center [756, 49] width 52 height 10
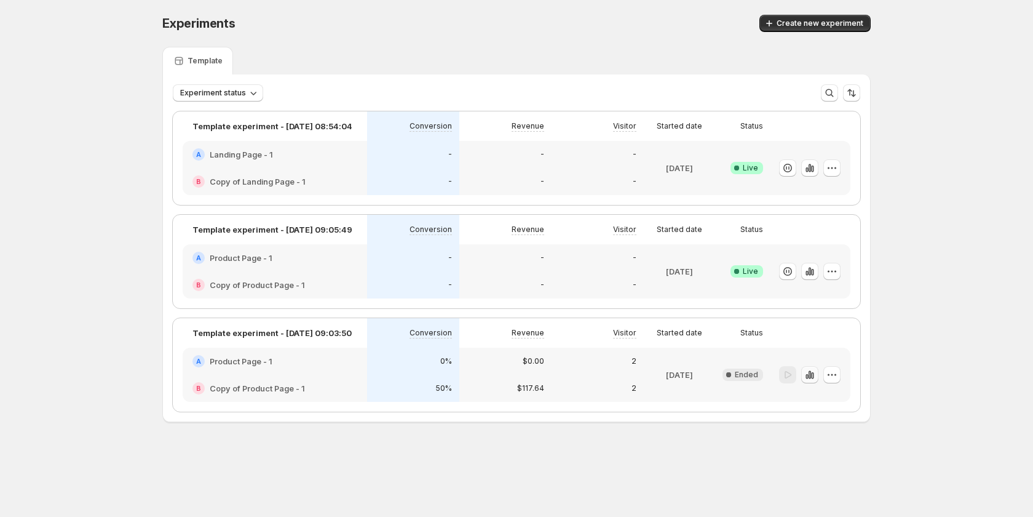
click at [483, 376] on icon "button" at bounding box center [807, 376] width 2 height 5
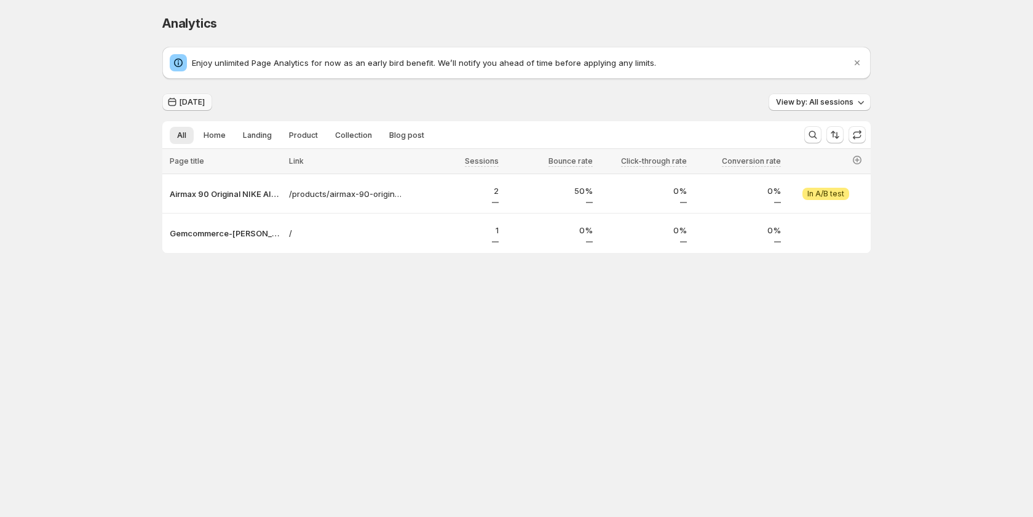
click at [190, 100] on span "[DATE]" at bounding box center [192, 102] width 25 height 10
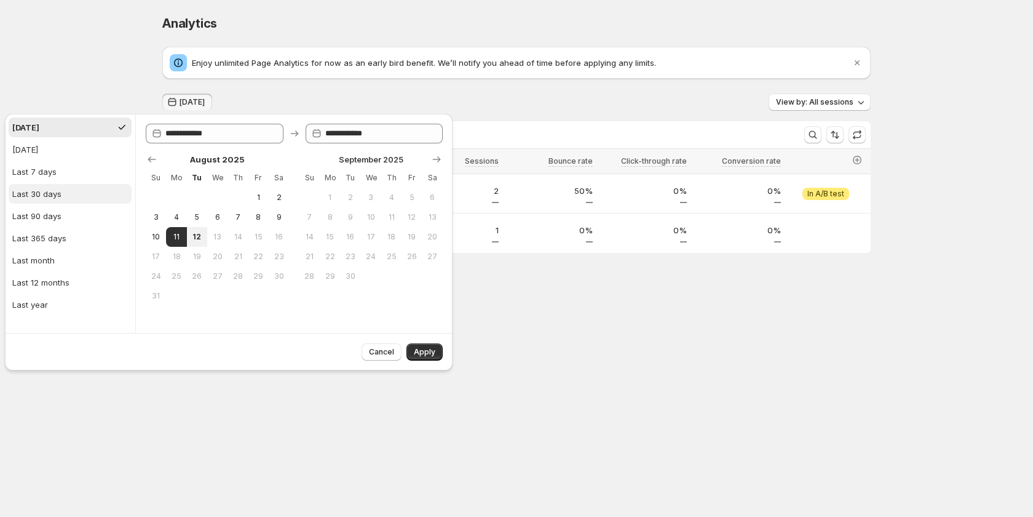
click at [62, 191] on button "Last 30 days" at bounding box center [70, 194] width 123 height 20
type input "**********"
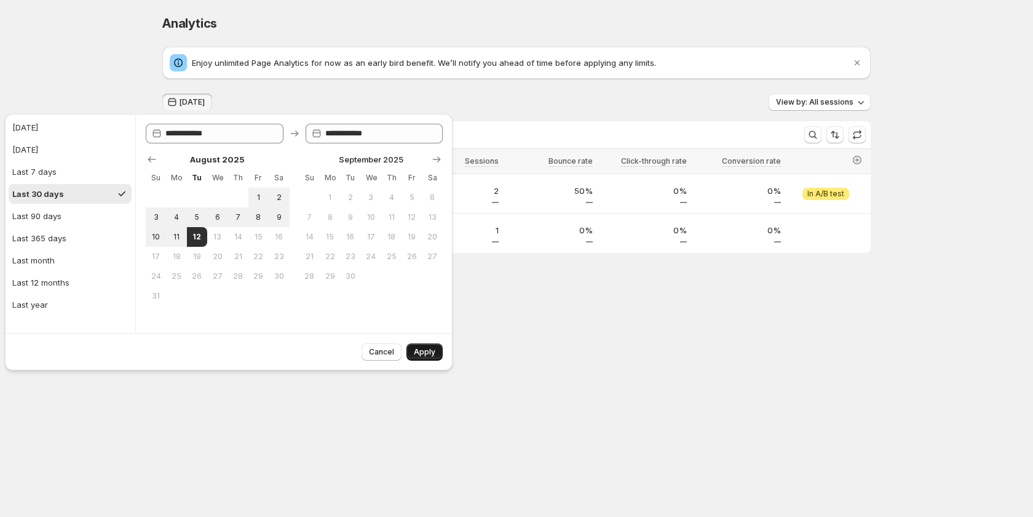
click at [428, 351] on span "Apply" at bounding box center [425, 352] width 22 height 10
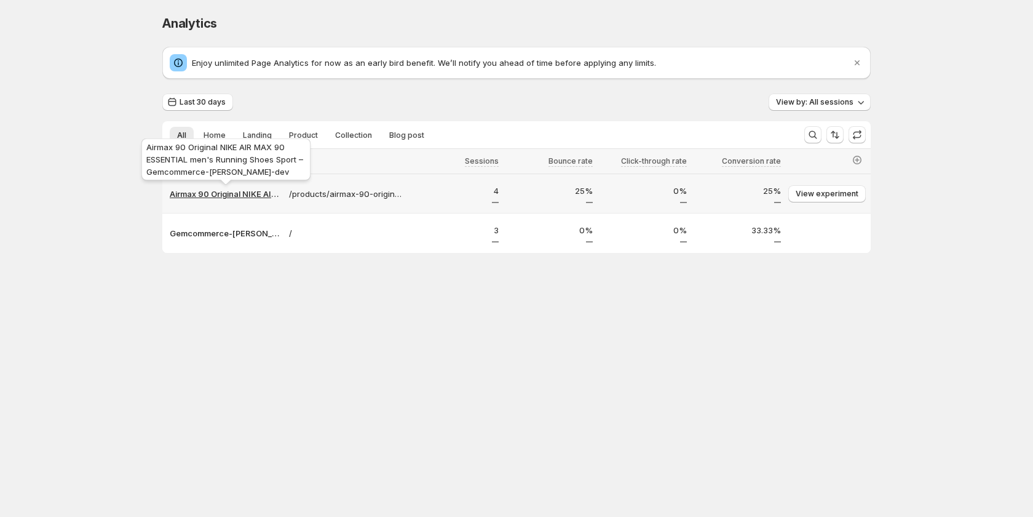
click at [231, 194] on p "Airmax 90 Original NIKE AIR MAX 90 ESSENTIAL men's Running Shoes Sport – Gemcom…" at bounding box center [226, 194] width 112 height 12
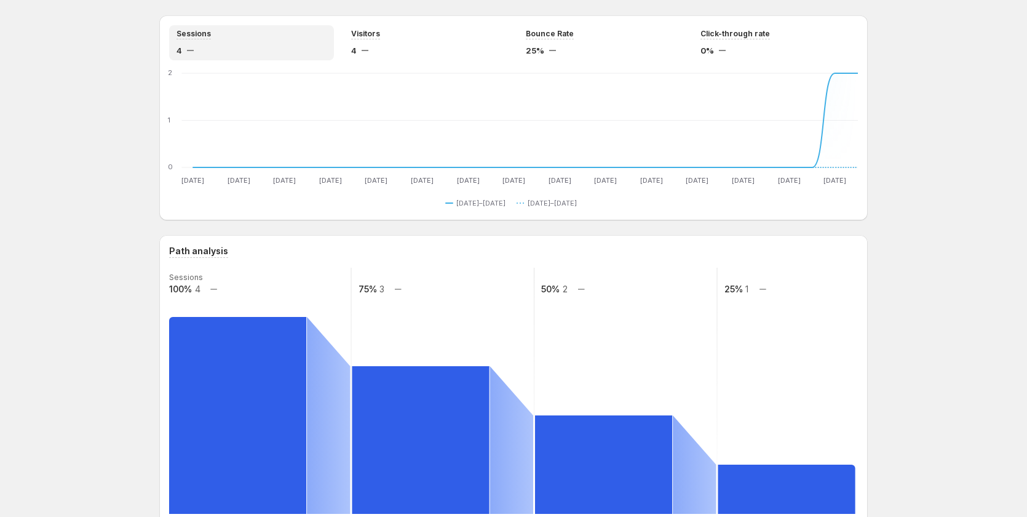
scroll to position [78, 0]
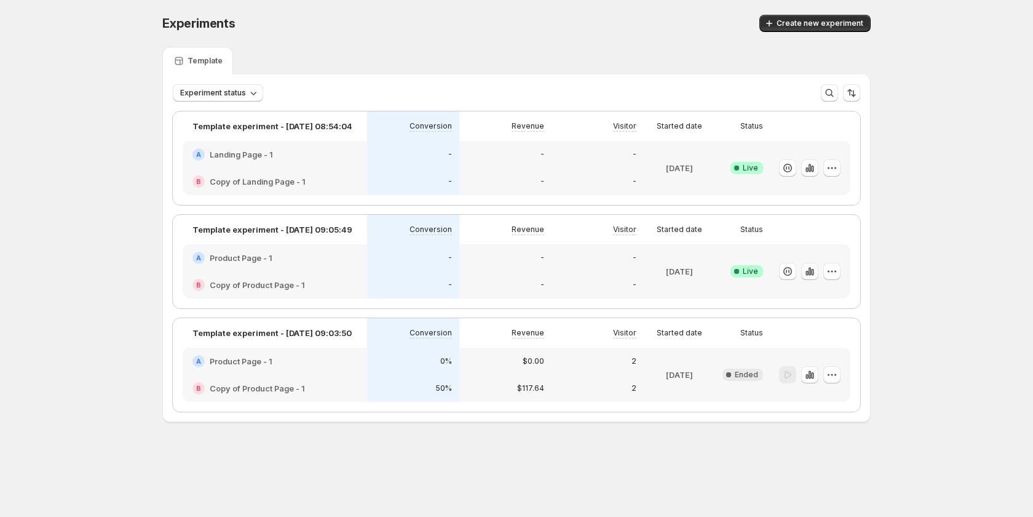
click at [809, 271] on icon "button" at bounding box center [810, 271] width 2 height 8
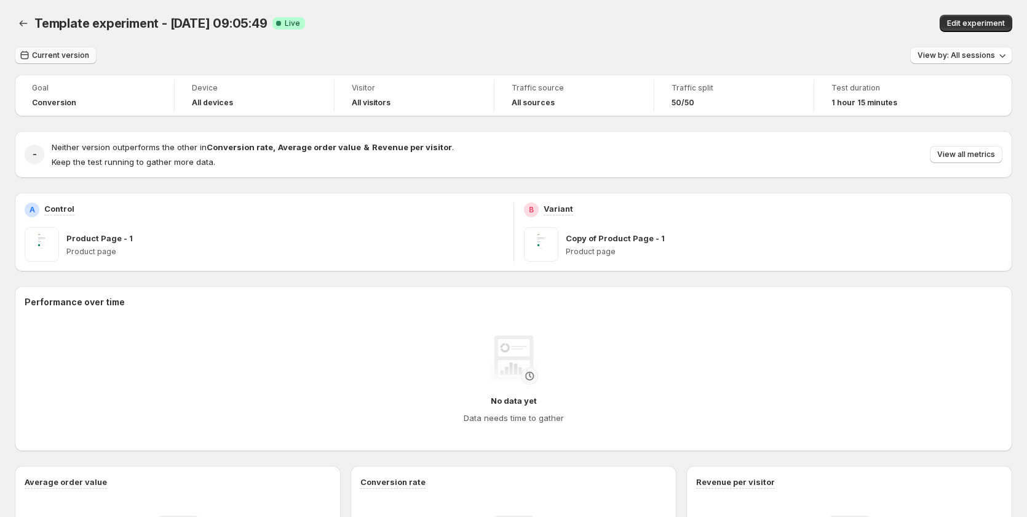
click at [71, 55] on span "Current version" at bounding box center [60, 55] width 57 height 10
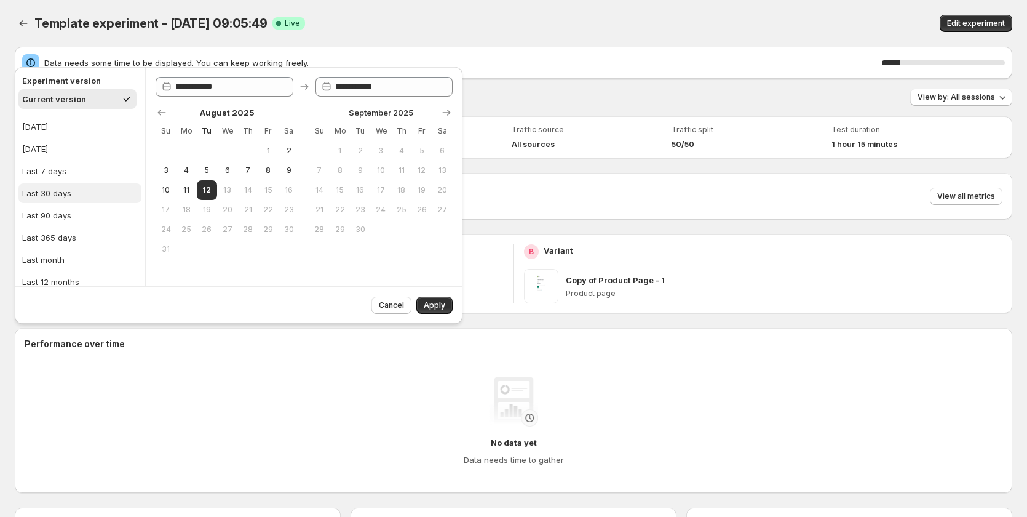
click at [77, 189] on button "Last 30 days" at bounding box center [79, 193] width 123 height 20
type input "**********"
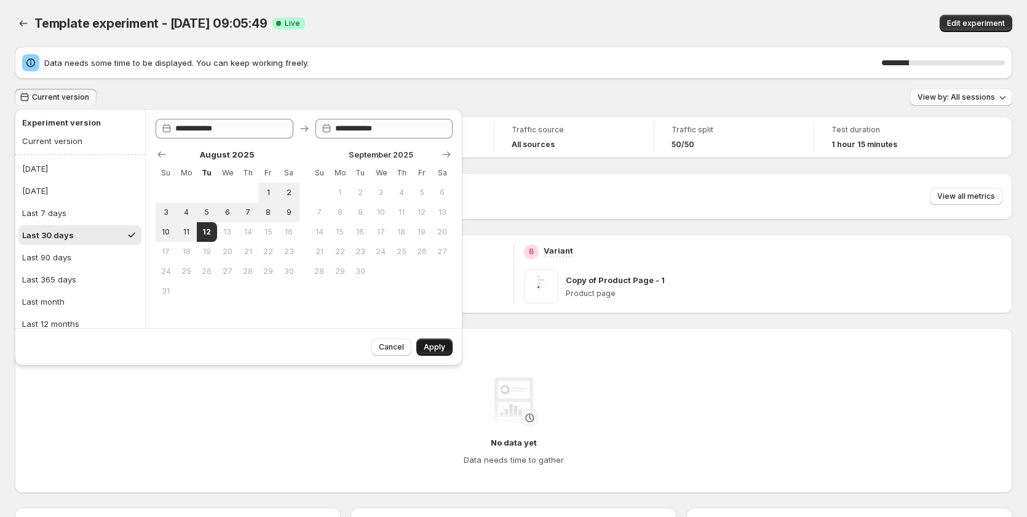
click at [439, 346] on span "Apply" at bounding box center [435, 347] width 22 height 10
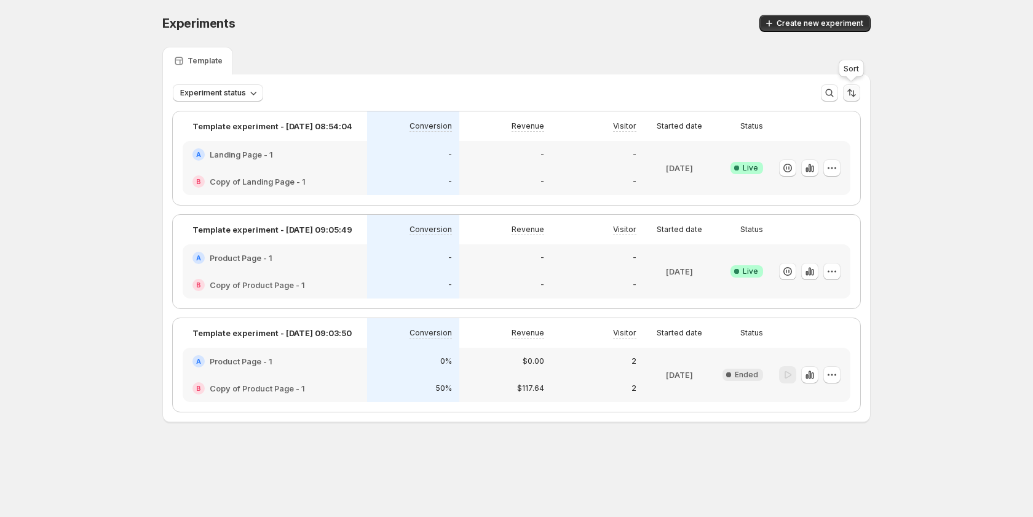
click at [853, 93] on icon "Sort the results" at bounding box center [852, 93] width 12 height 12
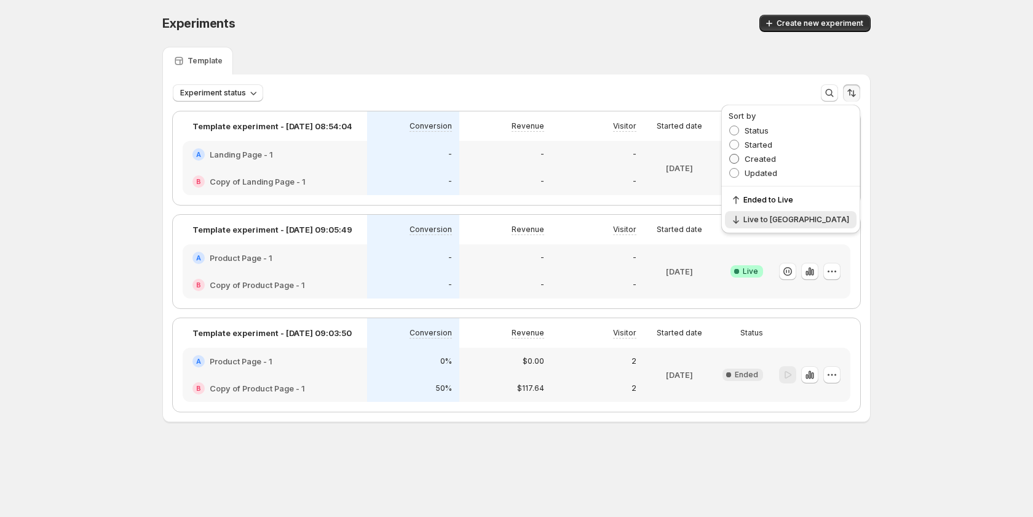
click at [776, 157] on span "Created" at bounding box center [760, 159] width 31 height 10
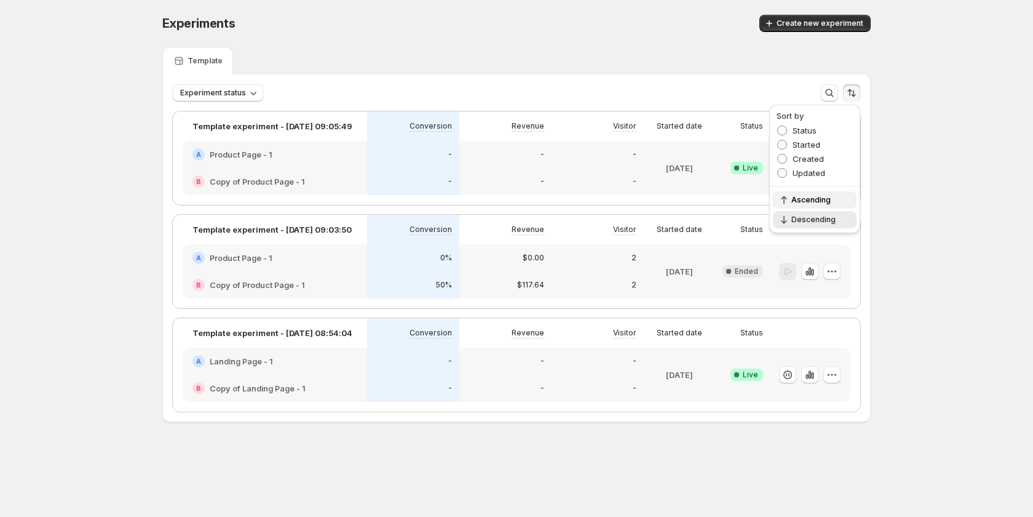
click at [825, 201] on span "Ascending" at bounding box center [821, 200] width 58 height 10
click at [817, 223] on span "Descending" at bounding box center [821, 220] width 58 height 10
click at [833, 191] on div "Ascending Descending" at bounding box center [814, 209] width 91 height 47
click at [830, 203] on span "Ascending" at bounding box center [821, 200] width 58 height 10
click at [814, 130] on span "Status" at bounding box center [805, 130] width 24 height 10
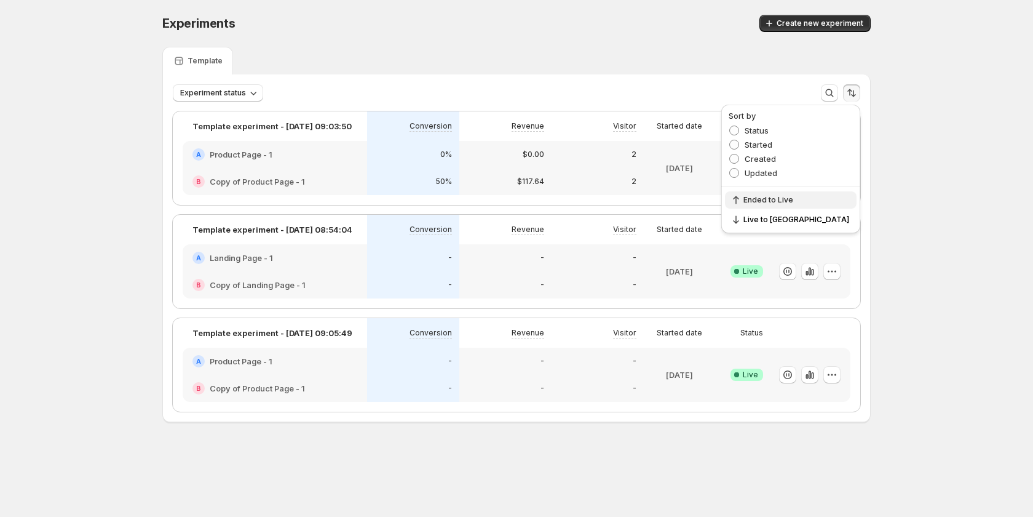
click at [831, 200] on span "Ended to Live" at bounding box center [797, 200] width 106 height 10
click at [828, 221] on span "Live to Ended" at bounding box center [797, 220] width 106 height 10
click at [957, 185] on div "Experiments. This page is ready Experiments Create new experiment Template Expe…" at bounding box center [516, 244] width 1033 height 488
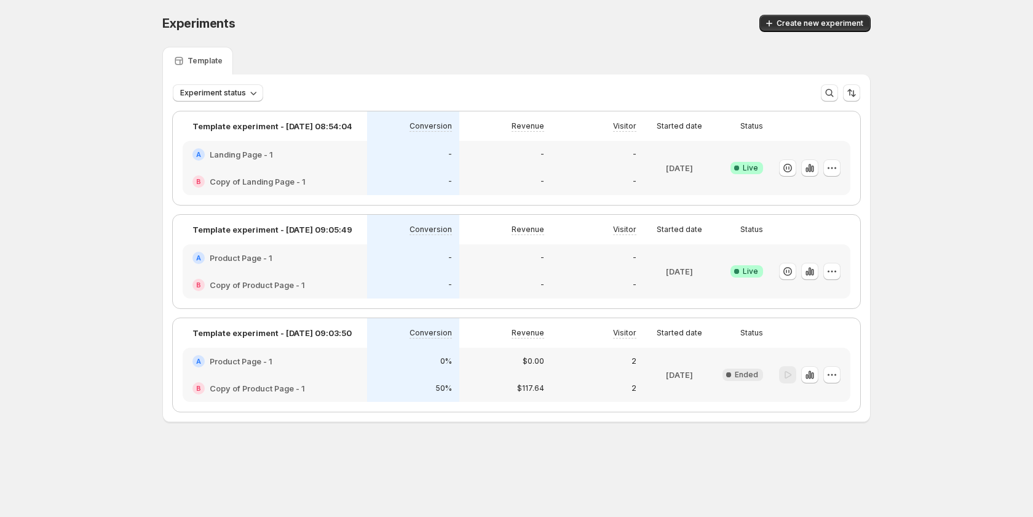
click at [467, 156] on div "-" at bounding box center [505, 154] width 92 height 27
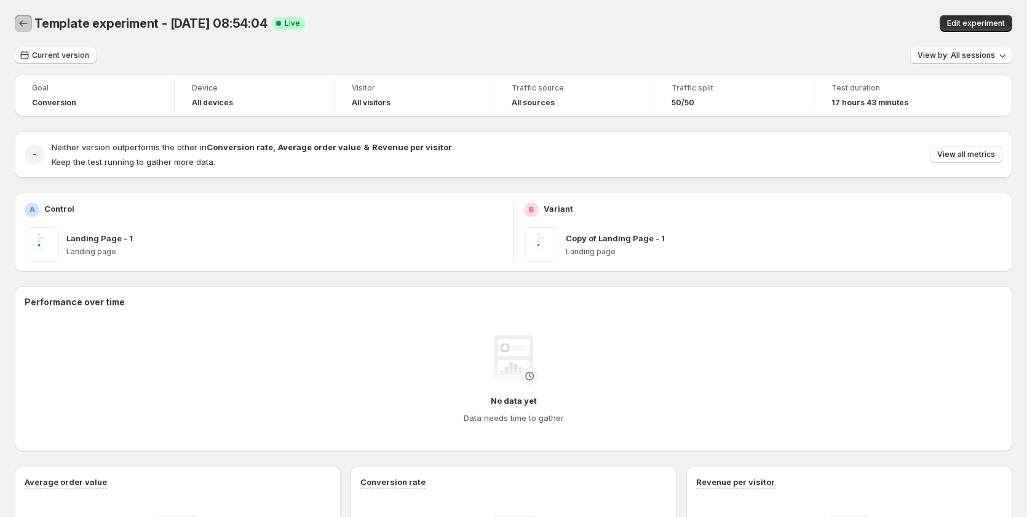
click at [20, 28] on icon "Back" at bounding box center [23, 23] width 12 height 12
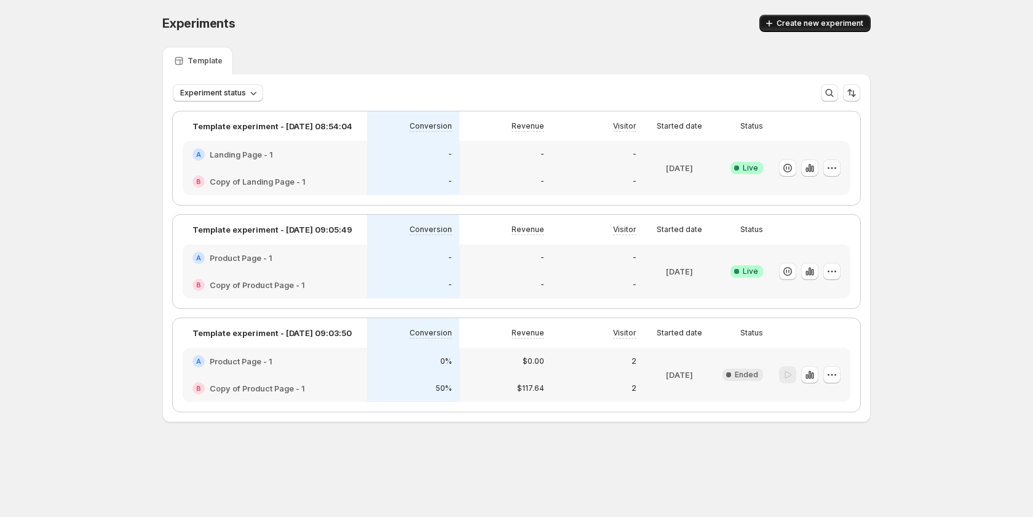
click at [825, 26] on span "Create new experiment" at bounding box center [820, 23] width 87 height 10
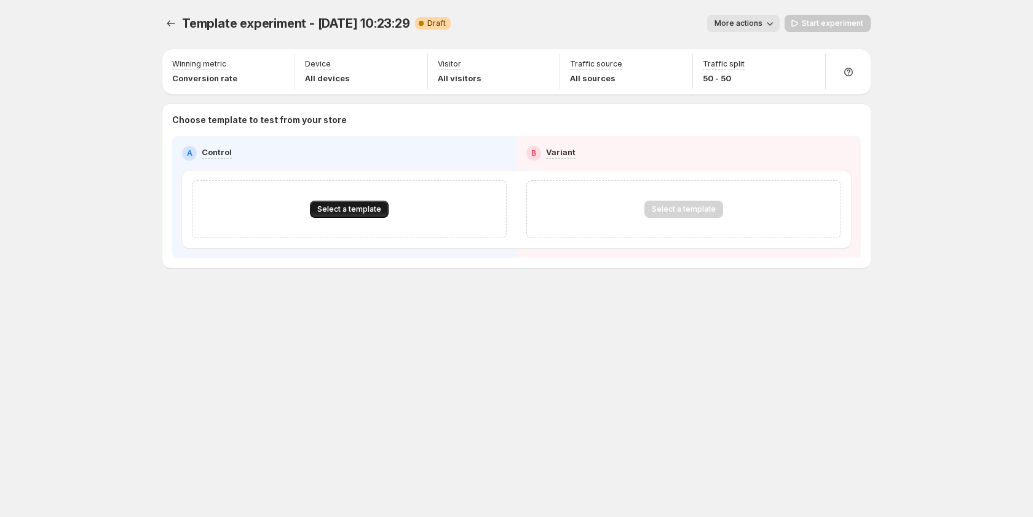
click at [333, 210] on span "Select a template" at bounding box center [349, 209] width 64 height 10
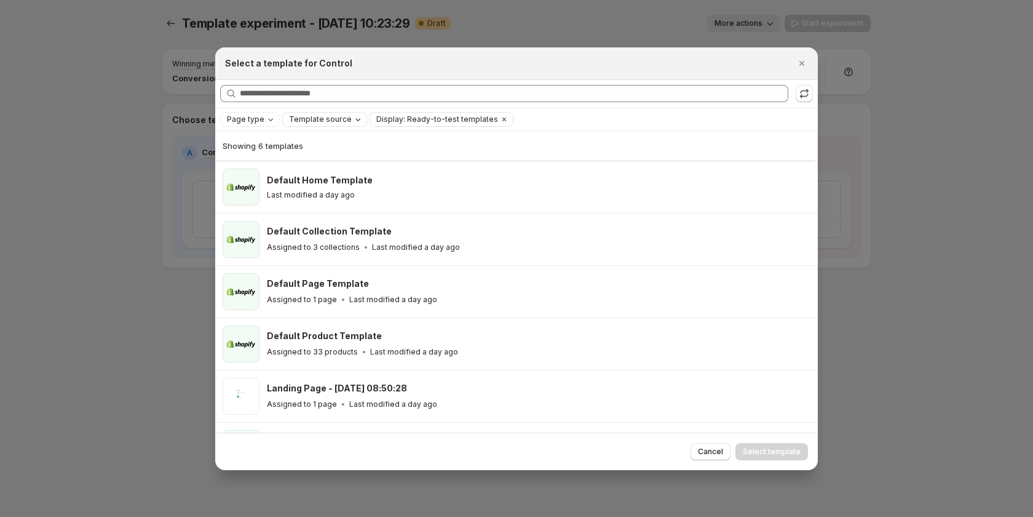
click at [325, 116] on span "Template source" at bounding box center [320, 119] width 63 height 10
click at [333, 155] on span "GemPages" at bounding box center [325, 158] width 42 height 10
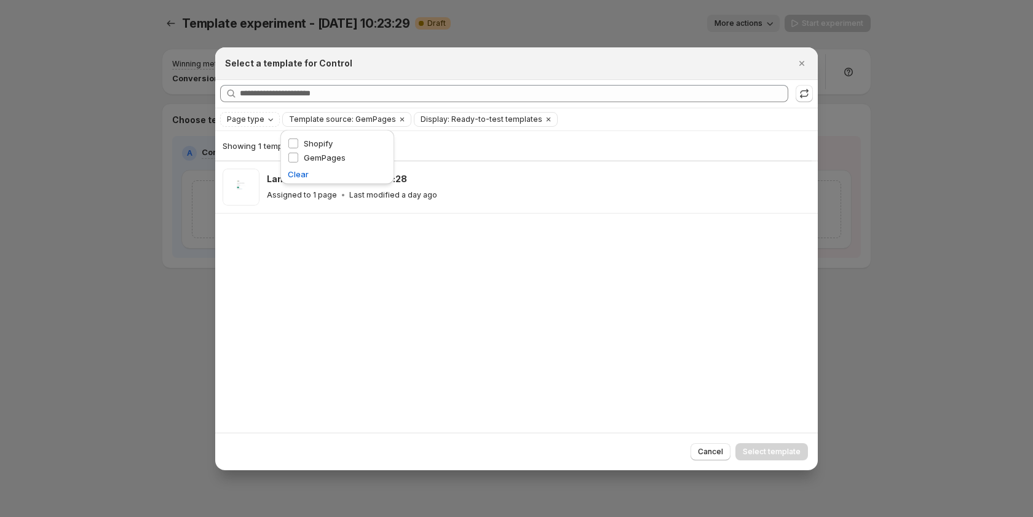
click at [562, 282] on div "Showing 1 template Landing Page - Aug 11, 08:50:28 Assigned to 1 page Last modi…" at bounding box center [516, 281] width 603 height 301
click at [375, 124] on span "Template source: GemPages" at bounding box center [342, 119] width 107 height 10
click at [335, 157] on span "GemPages" at bounding box center [325, 158] width 42 height 10
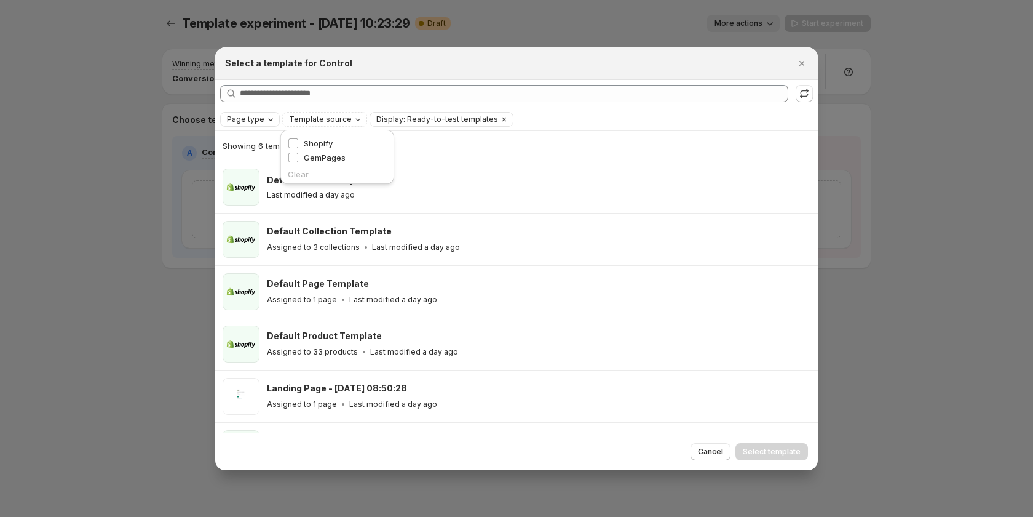
click at [258, 119] on span "Page type" at bounding box center [246, 119] width 38 height 10
click at [265, 140] on span "Landing page" at bounding box center [270, 143] width 53 height 10
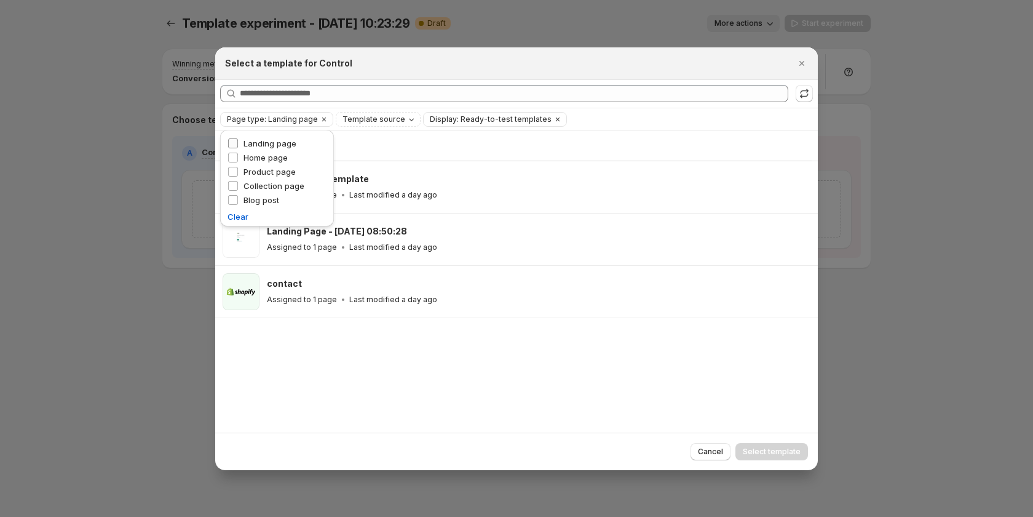
click at [271, 139] on span "Landing page" at bounding box center [270, 143] width 53 height 10
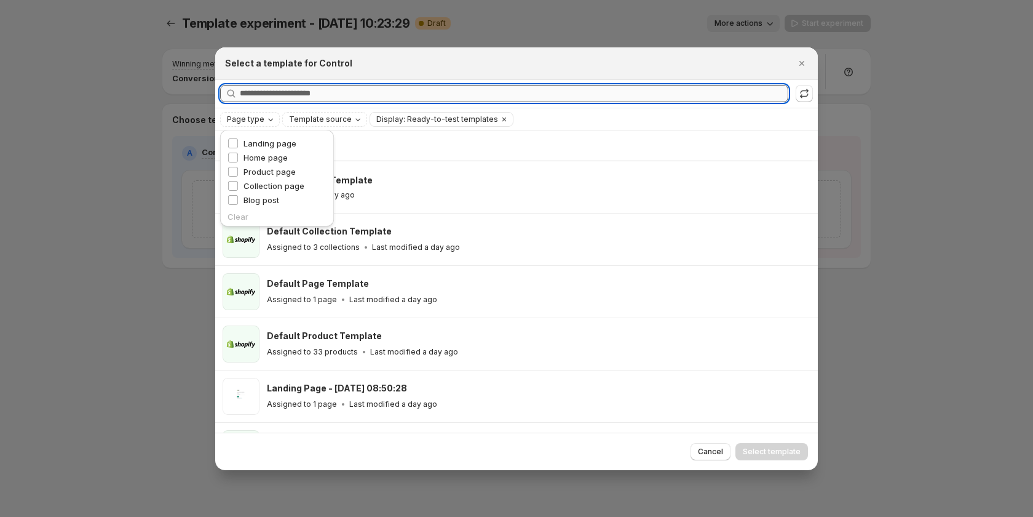
click at [520, 98] on input "Searching all templates" at bounding box center [514, 93] width 549 height 17
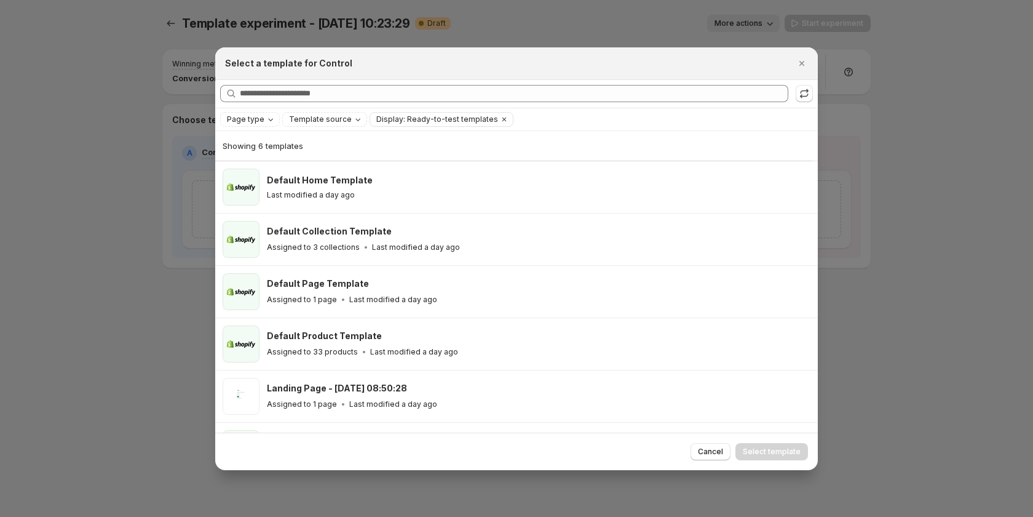
drag, startPoint x: 571, startPoint y: 125, endPoint x: 578, endPoint y: 125, distance: 6.8
click at [573, 125] on div "Page type Template source Display: Ready-to-test templates Clear all" at bounding box center [516, 119] width 593 height 15
click at [503, 118] on icon "Clear" at bounding box center [505, 119] width 4 height 4
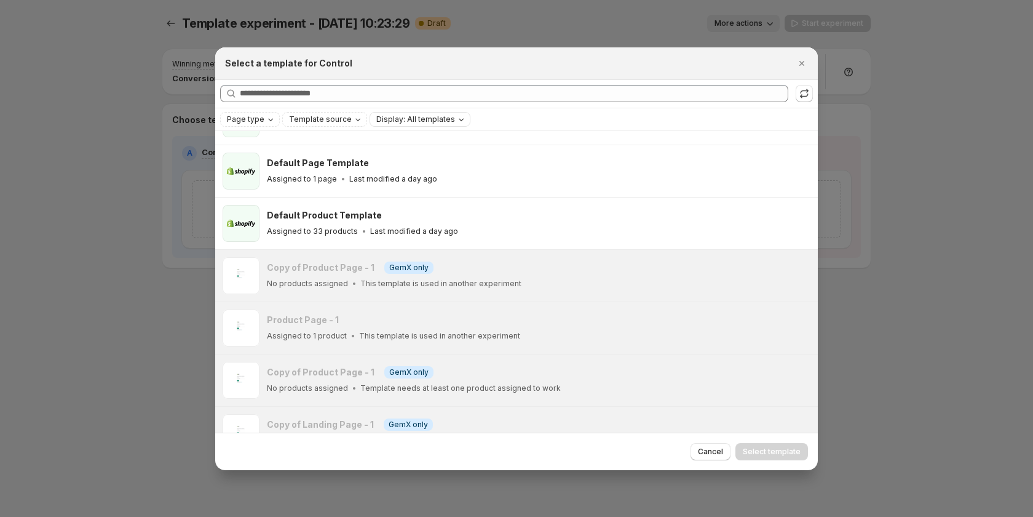
scroll to position [141, 0]
click at [801, 101] on button ":rii:" at bounding box center [804, 93] width 17 height 17
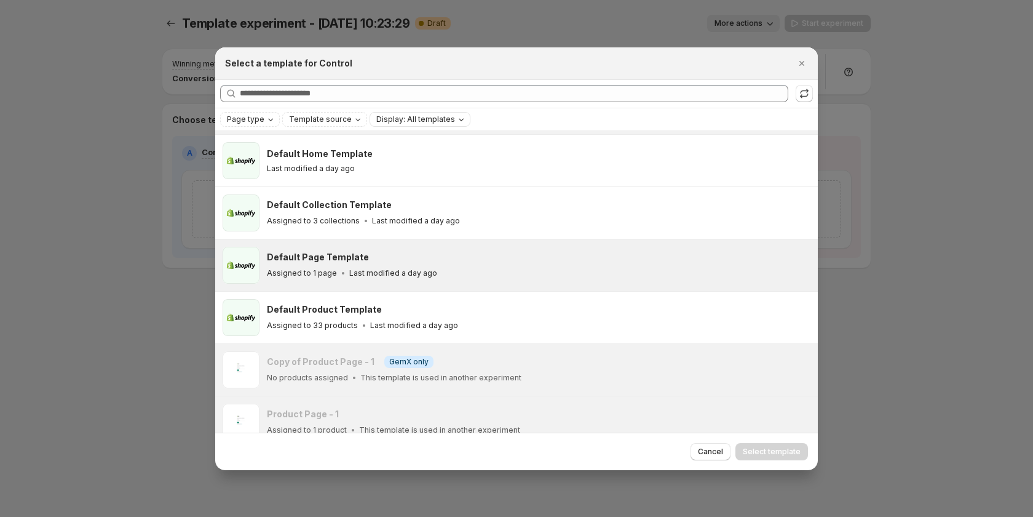
scroll to position [0, 0]
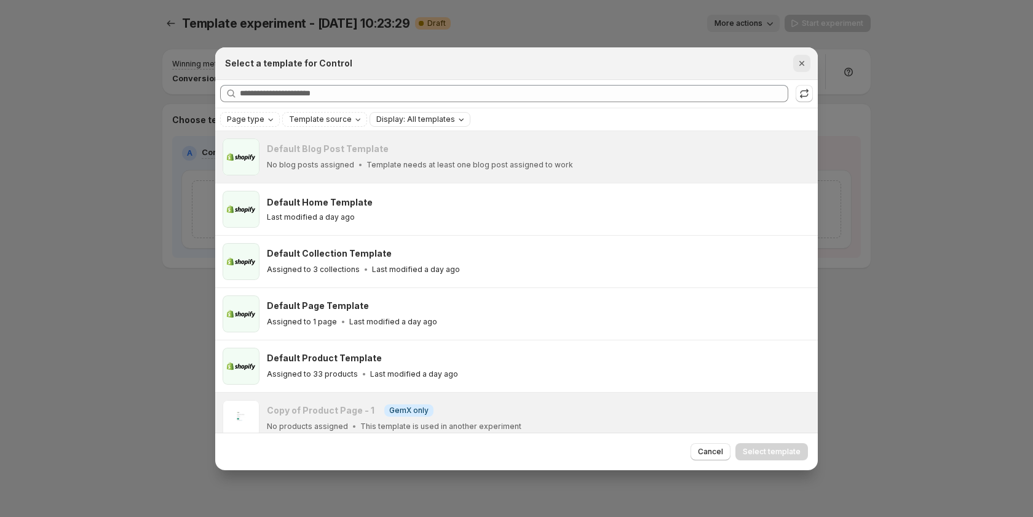
click at [801, 64] on icon "Close" at bounding box center [802, 63] width 5 height 5
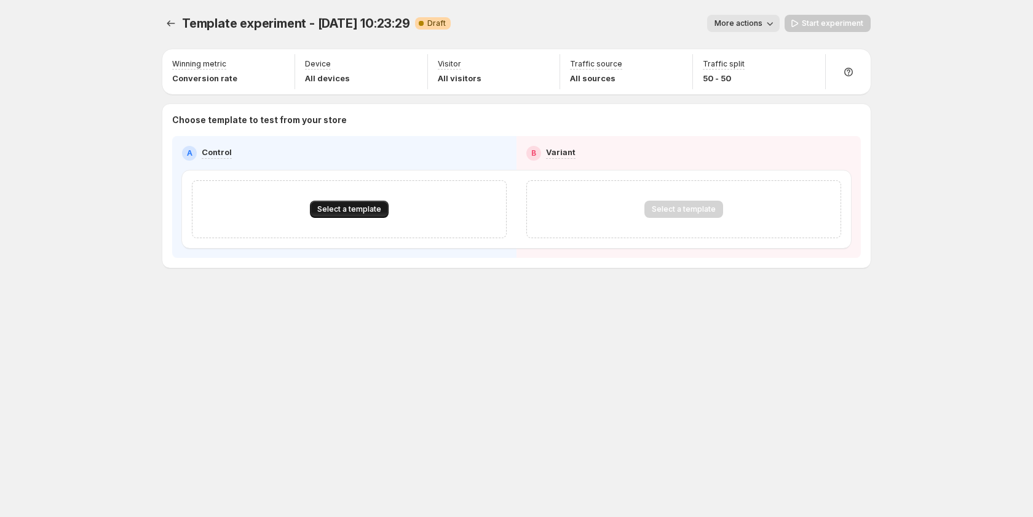
click at [367, 215] on button "Select a template" at bounding box center [349, 209] width 79 height 17
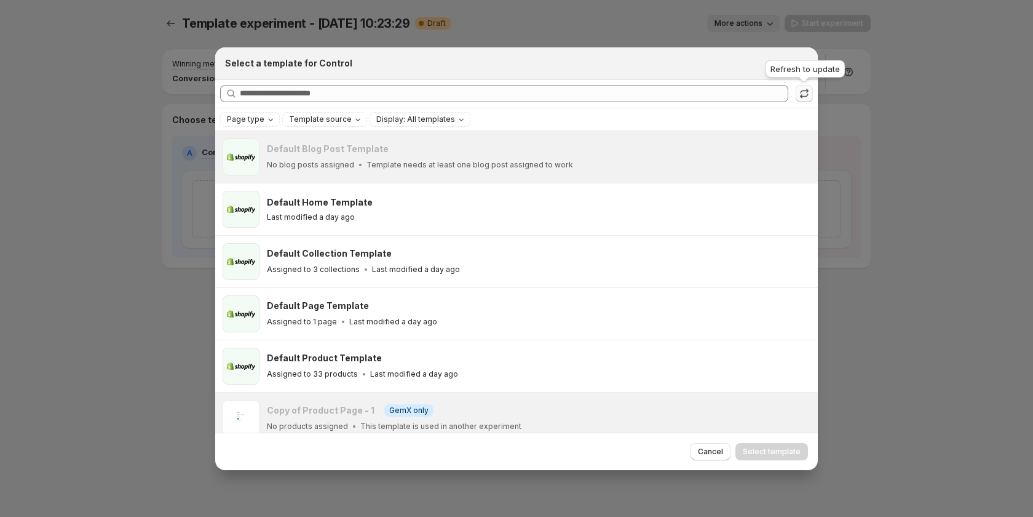
click at [808, 98] on icon ":rii:" at bounding box center [804, 93] width 12 height 12
click at [806, 92] on icon ":rii:" at bounding box center [804, 93] width 12 height 12
click at [800, 64] on icon "Close" at bounding box center [802, 63] width 12 height 12
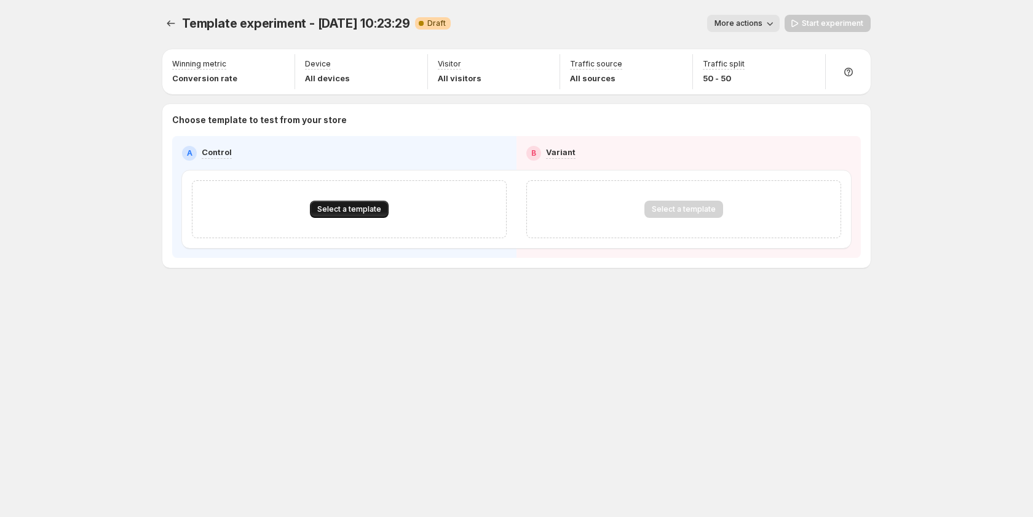
click at [372, 207] on span "Select a template" at bounding box center [349, 209] width 64 height 10
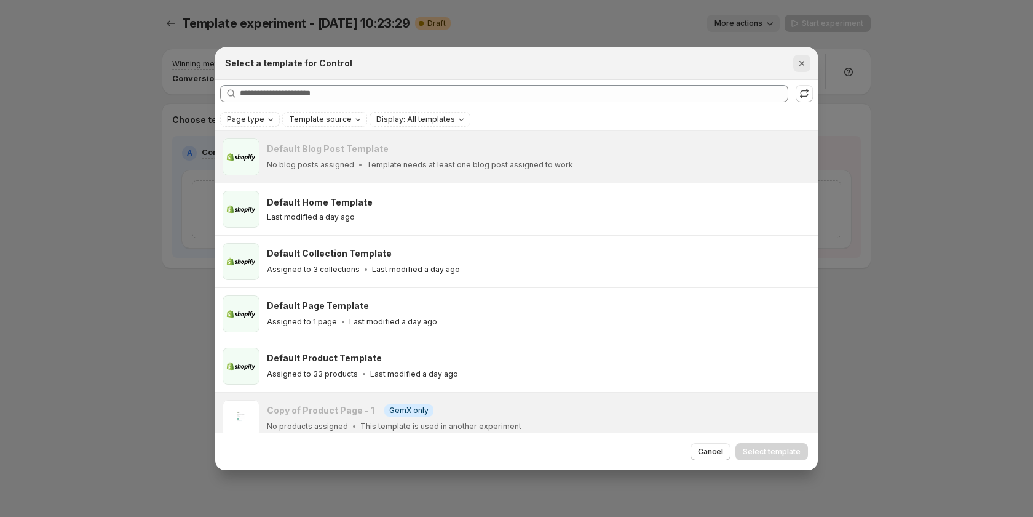
click at [801, 62] on icon "Close" at bounding box center [802, 63] width 5 height 5
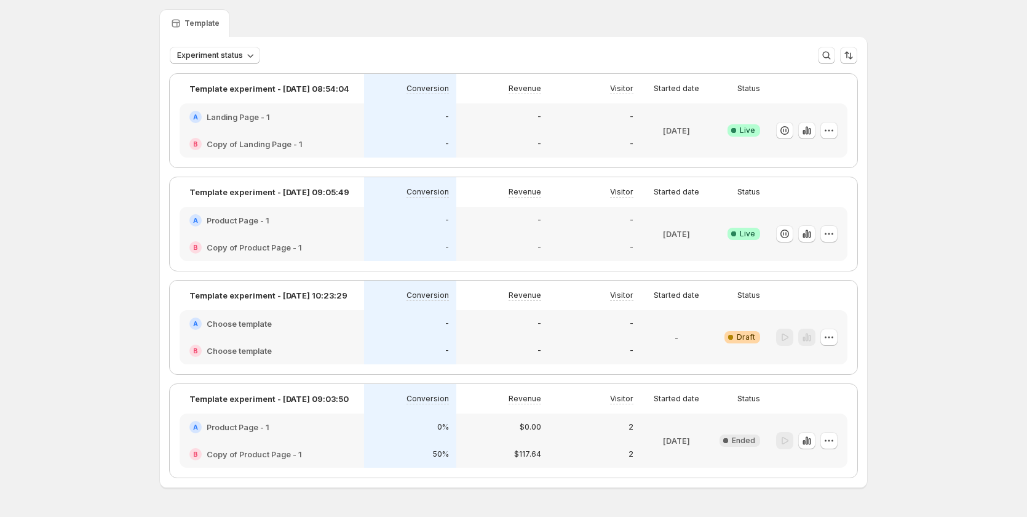
scroll to position [75, 0]
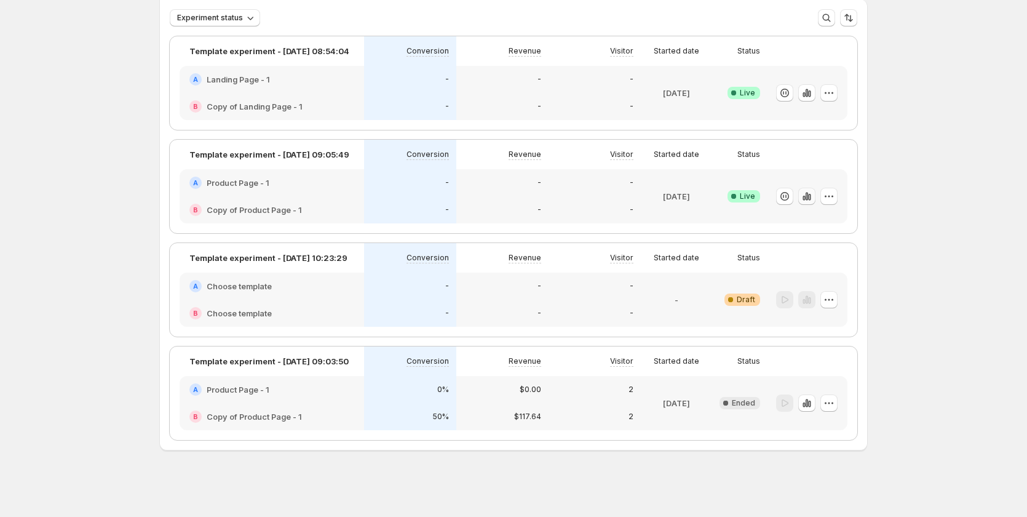
click at [808, 196] on icon "button" at bounding box center [807, 196] width 2 height 8
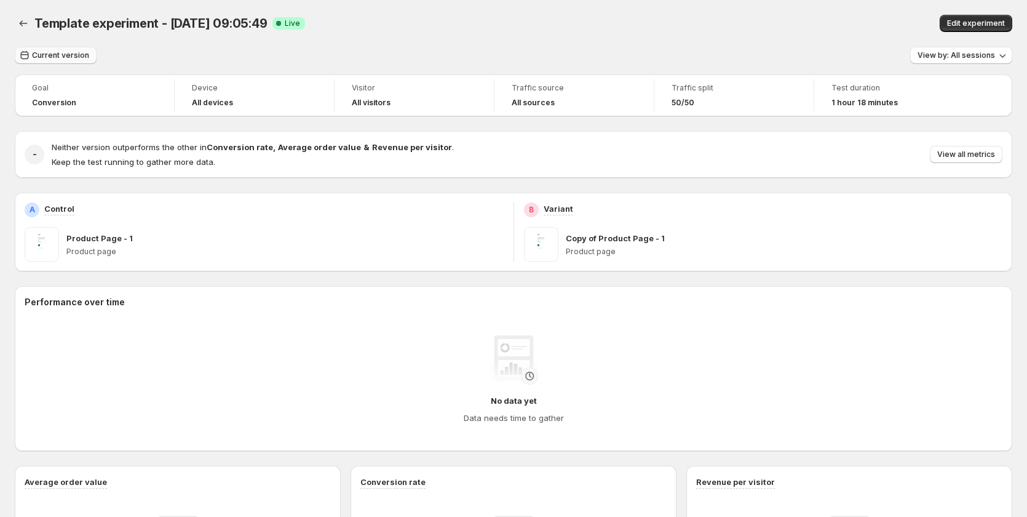
click at [54, 50] on button "Current version" at bounding box center [56, 55] width 82 height 17
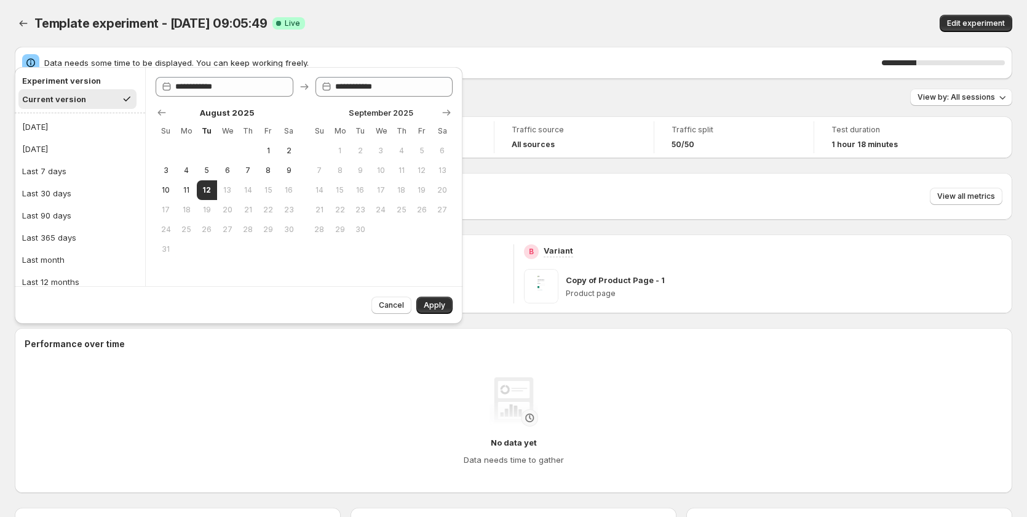
click at [886, 10] on div "Template experiment - Aug 12, 09:05:49. This page is ready Template experiment …" at bounding box center [514, 23] width 998 height 47
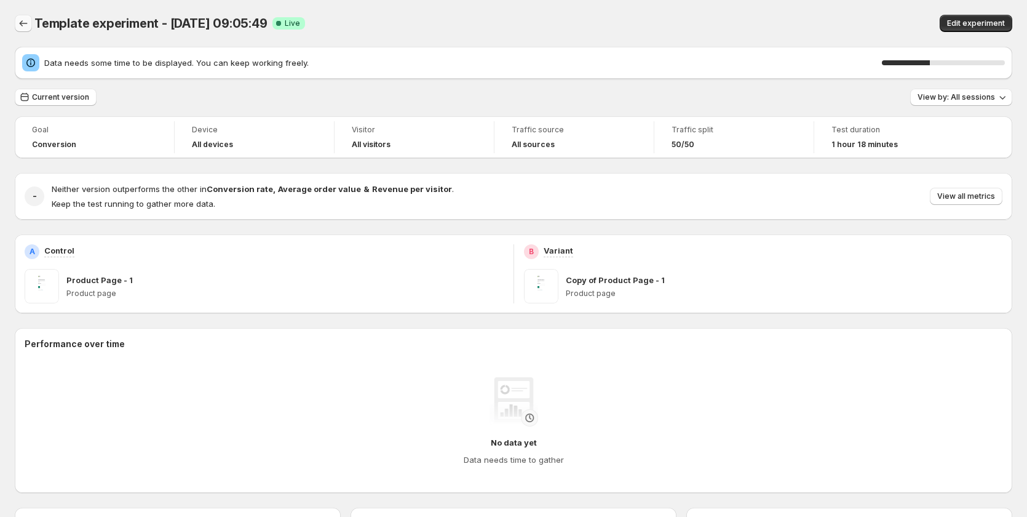
click at [26, 26] on icon "Back" at bounding box center [23, 23] width 12 height 12
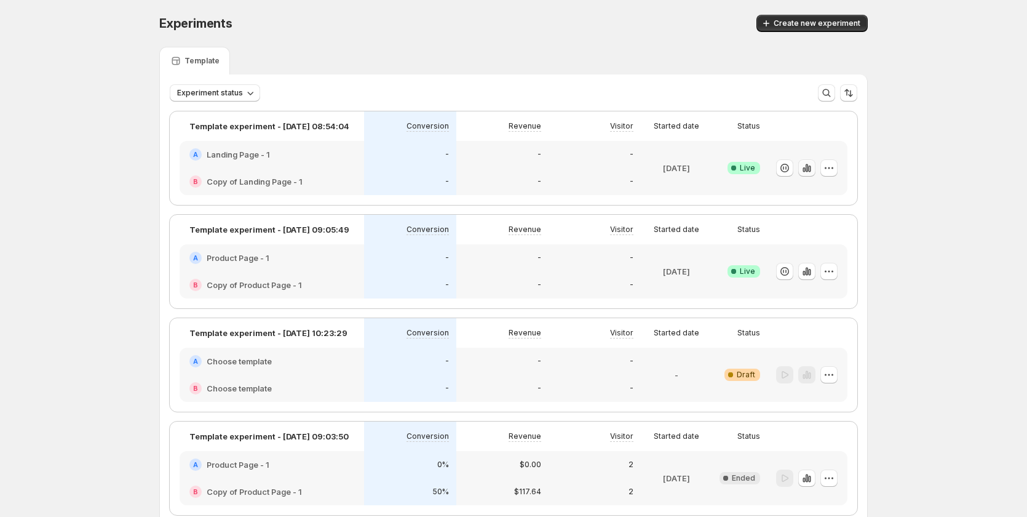
click at [813, 167] on icon "button" at bounding box center [807, 168] width 12 height 12
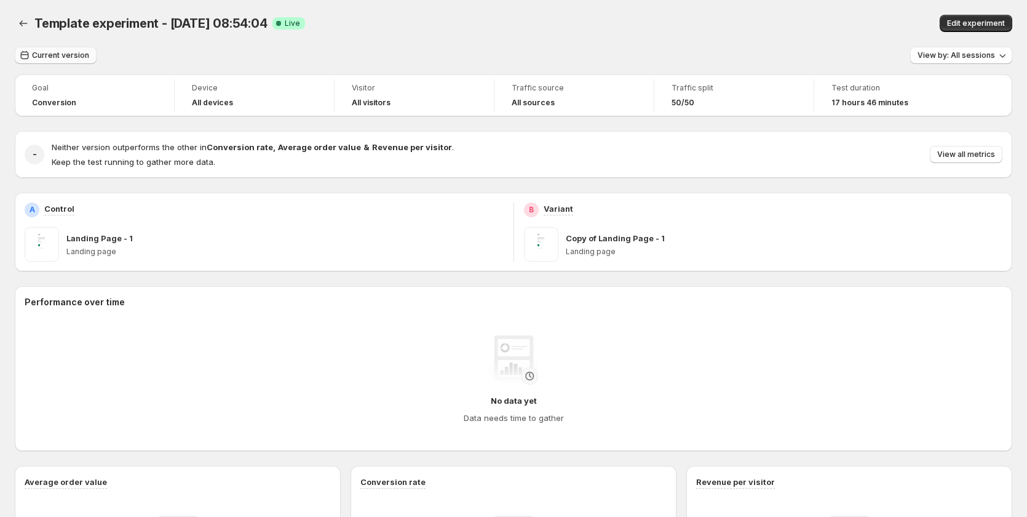
click at [79, 57] on span "Current version" at bounding box center [60, 55] width 57 height 10
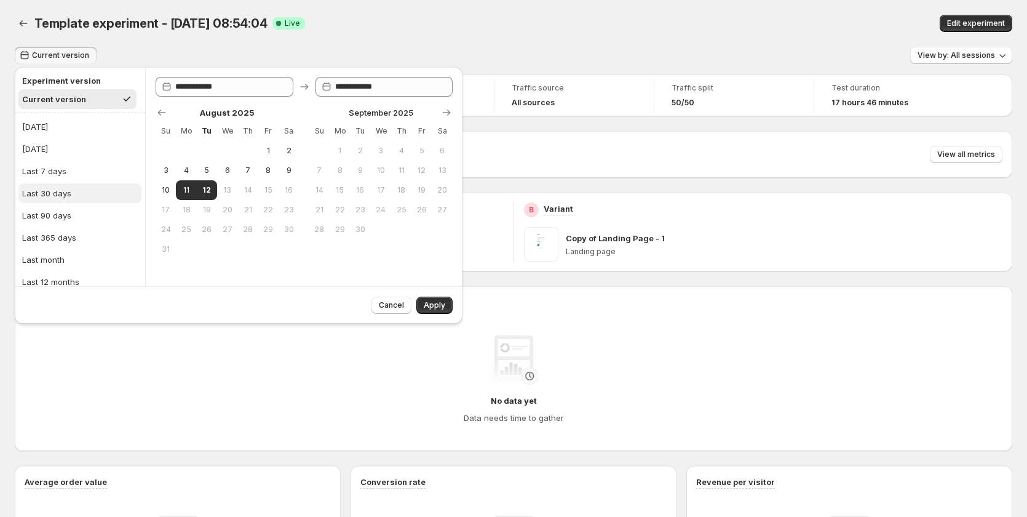
click at [71, 186] on button "Last 30 days" at bounding box center [79, 193] width 123 height 20
type input "**********"
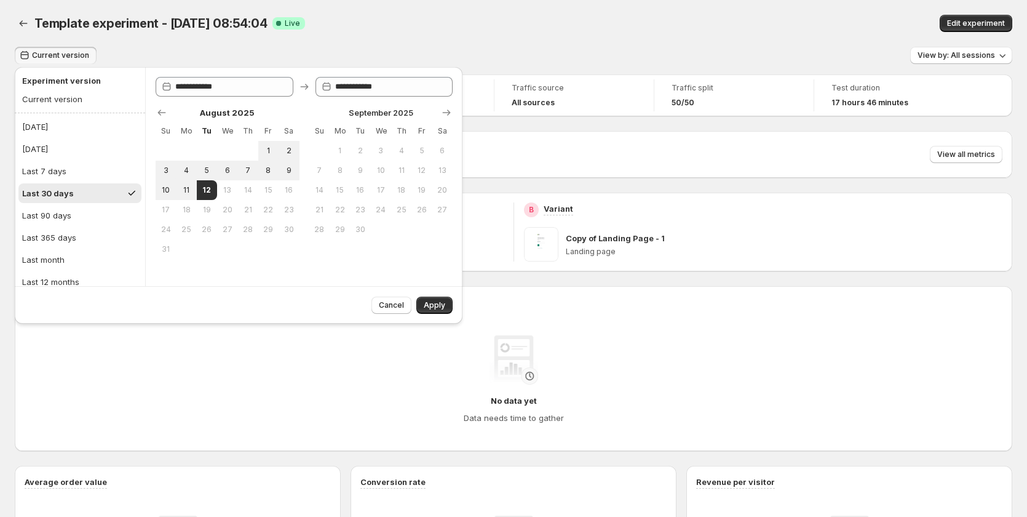
click at [434, 300] on button "Apply" at bounding box center [434, 304] width 36 height 17
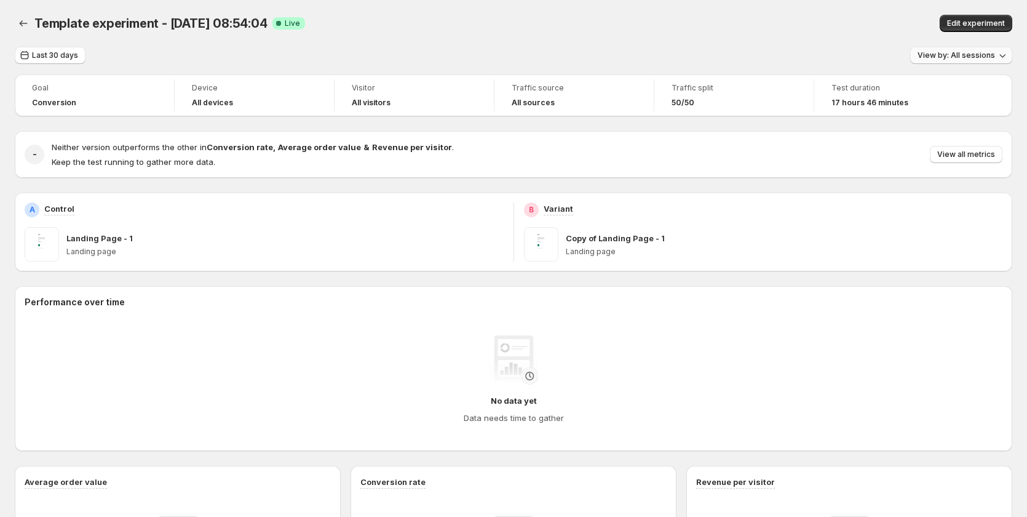
click at [975, 60] on span "View by: All sessions" at bounding box center [956, 55] width 77 height 10
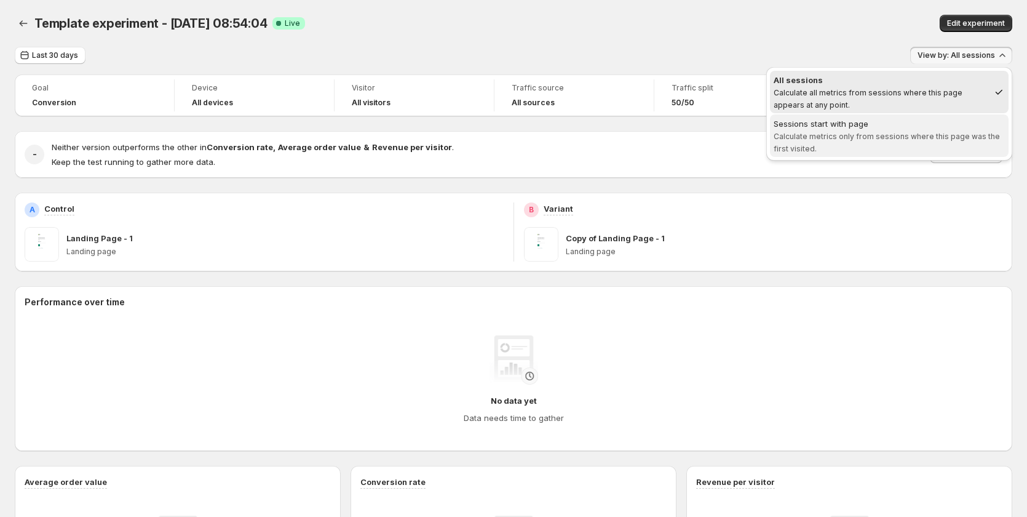
click at [882, 130] on span "Sessions start with page Calculate metrics only from sessions where this page w…" at bounding box center [889, 135] width 231 height 37
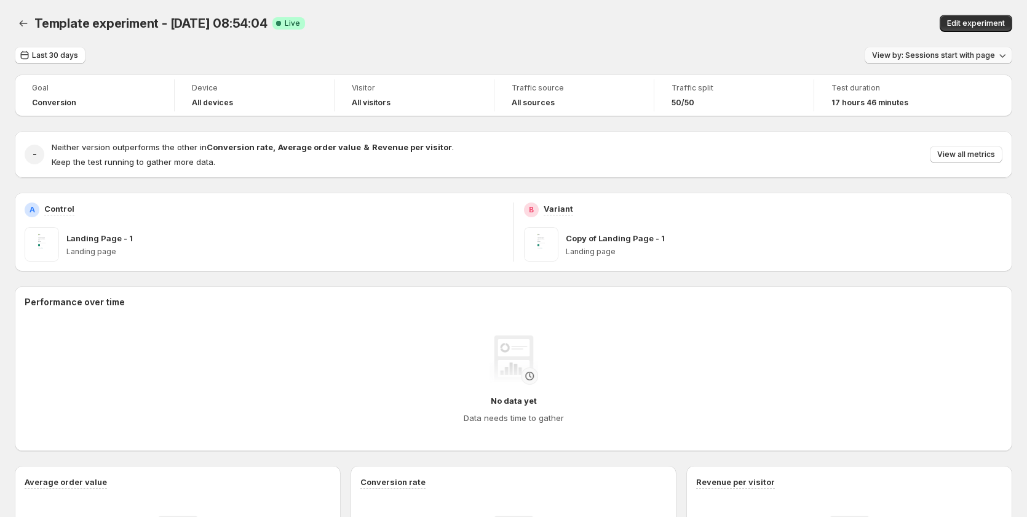
click at [955, 50] on button "View by: Sessions start with page" at bounding box center [939, 55] width 148 height 17
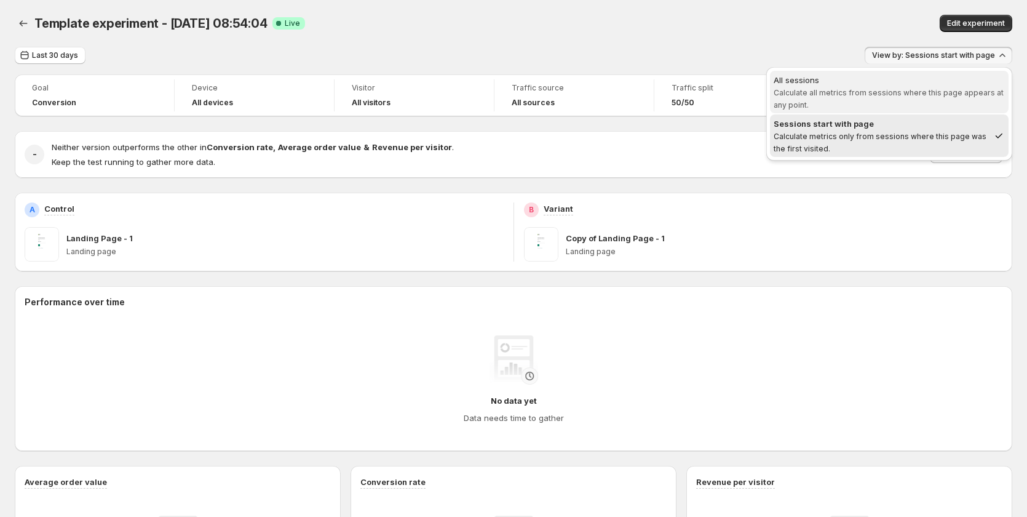
click at [868, 84] on div "All sessions" at bounding box center [889, 80] width 231 height 12
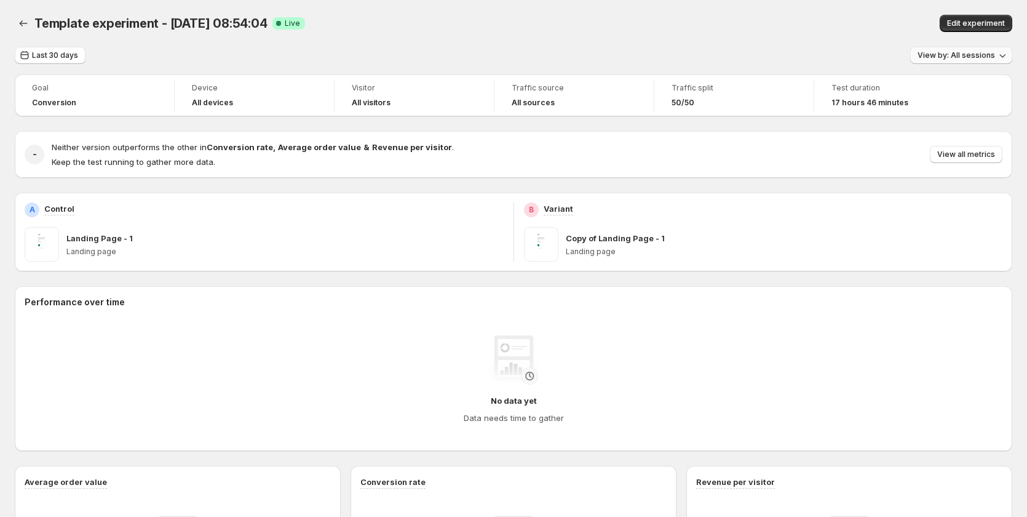
click at [955, 49] on button "View by: All sessions" at bounding box center [961, 55] width 102 height 17
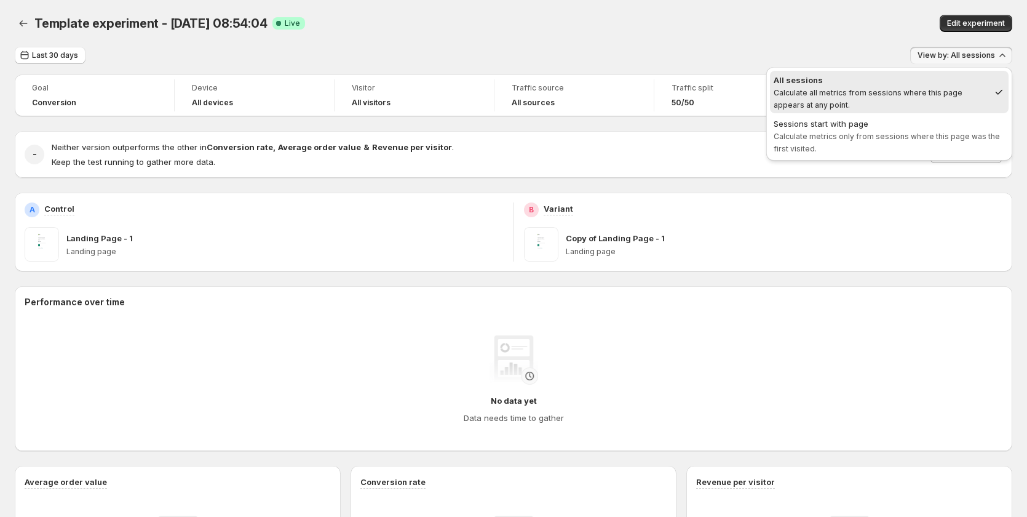
click at [851, 82] on div "All sessions" at bounding box center [881, 80] width 215 height 12
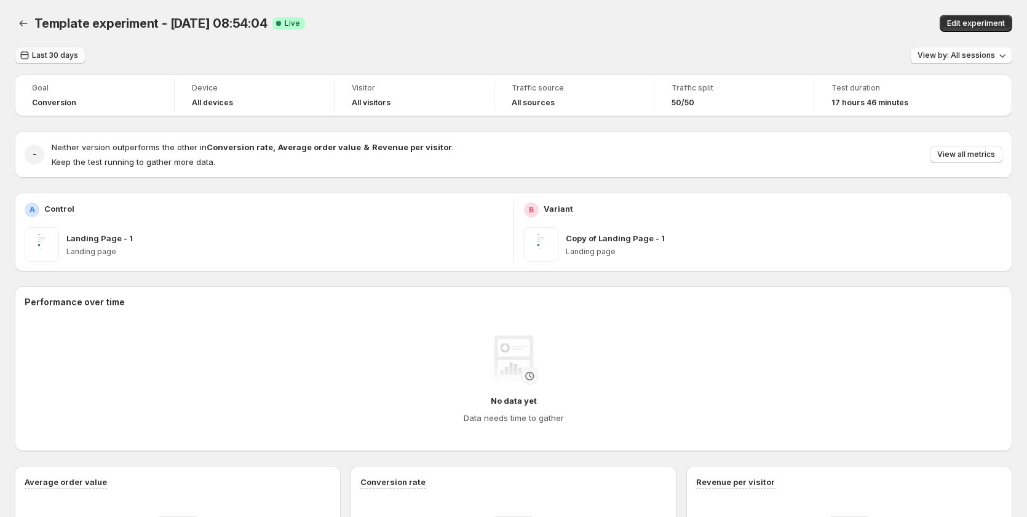
click at [46, 57] on span "Last 30 days" at bounding box center [55, 55] width 46 height 10
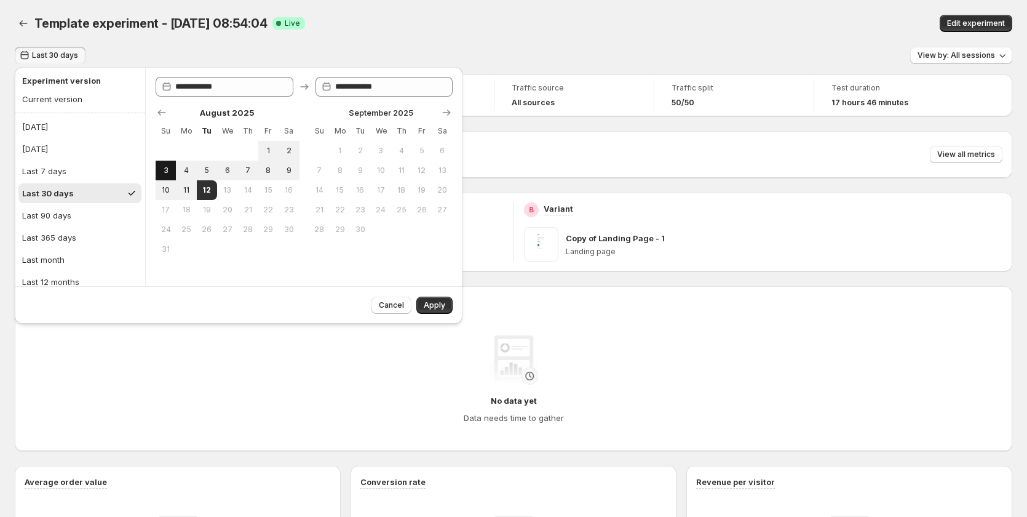
click at [170, 175] on button "3" at bounding box center [166, 171] width 20 height 20
type input "**********"
click at [204, 193] on span "12" at bounding box center [207, 190] width 10 height 10
type input "**********"
click at [435, 304] on span "Apply" at bounding box center [435, 305] width 22 height 10
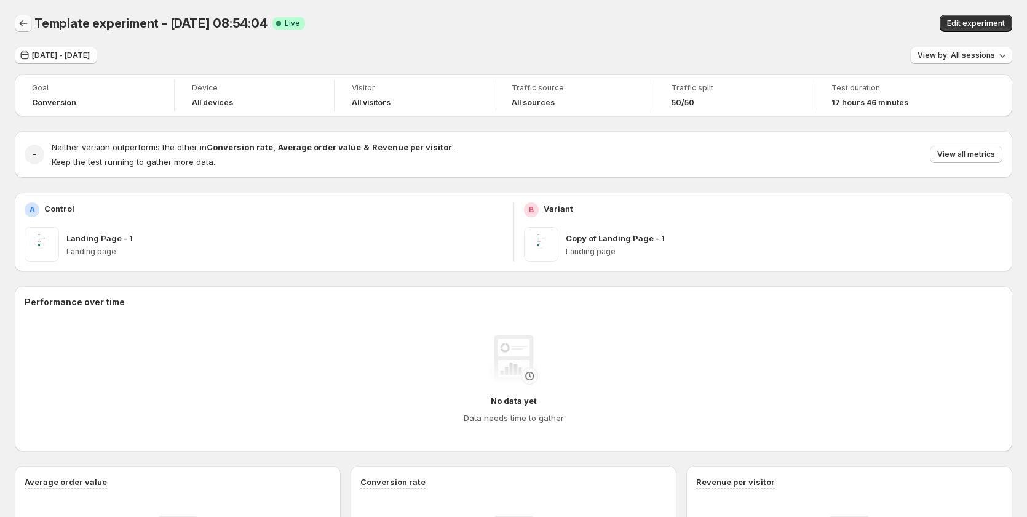
click at [23, 20] on icon "Back" at bounding box center [23, 23] width 12 height 12
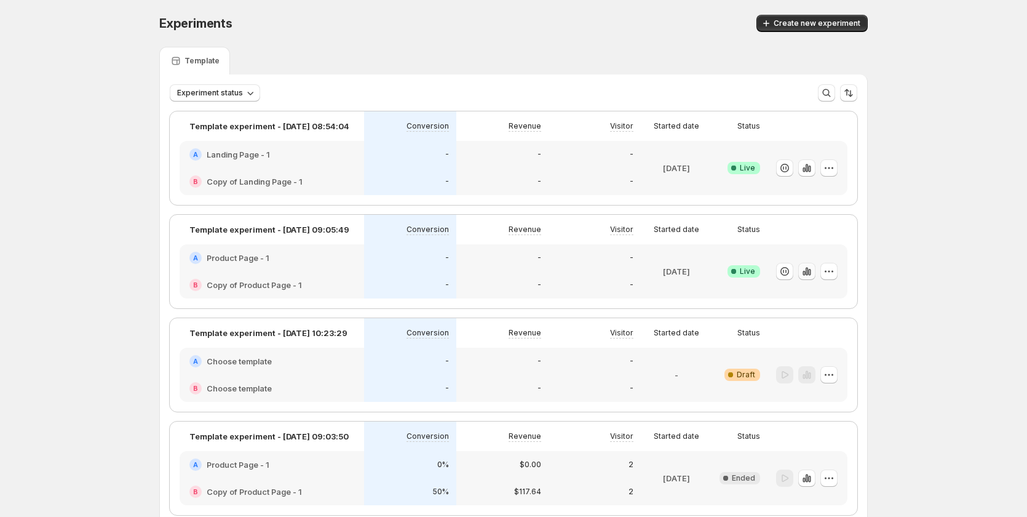
click at [805, 272] on icon "button" at bounding box center [804, 273] width 2 height 5
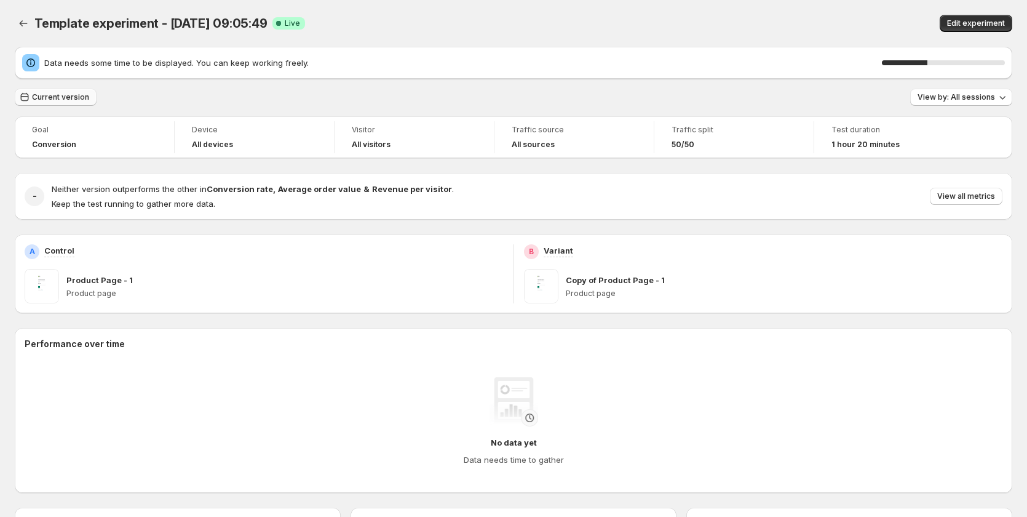
click at [74, 101] on span "Current version" at bounding box center [60, 97] width 57 height 10
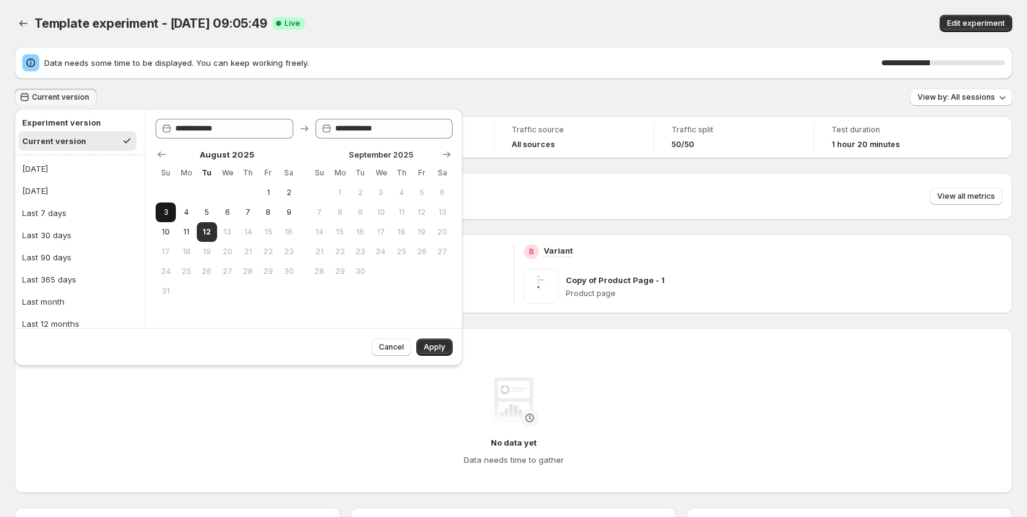
click at [169, 213] on span "3" at bounding box center [166, 212] width 10 height 10
type input "**********"
click at [202, 230] on span "12" at bounding box center [207, 232] width 10 height 10
type input "**********"
click at [431, 349] on span "Apply" at bounding box center [435, 347] width 22 height 10
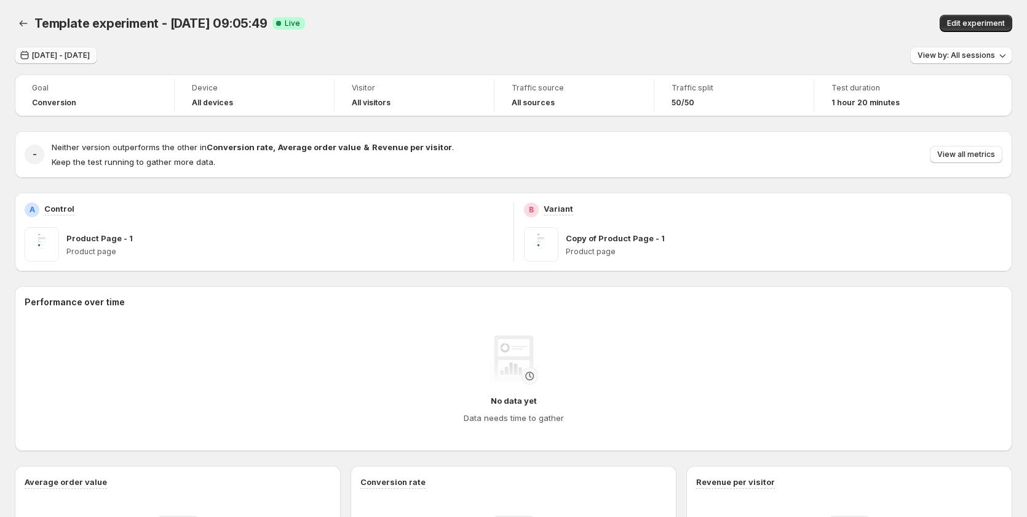
click at [90, 58] on span "Aug 03, 2025 - Aug 12, 2025" at bounding box center [61, 55] width 58 height 10
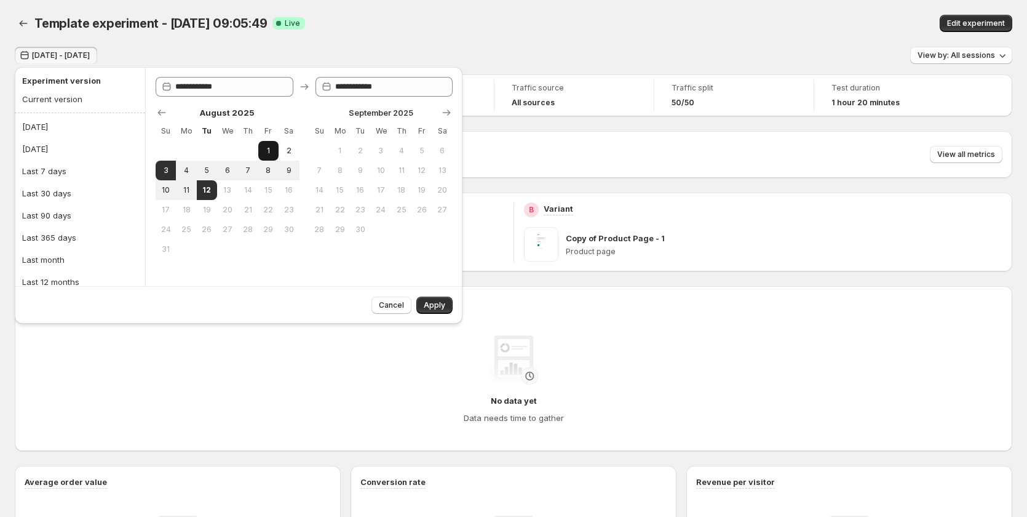
click at [267, 142] on button "1" at bounding box center [268, 151] width 20 height 20
type input "**********"
click at [207, 186] on span "12" at bounding box center [207, 190] width 10 height 10
type input "**********"
click at [431, 304] on span "Apply" at bounding box center [435, 305] width 22 height 10
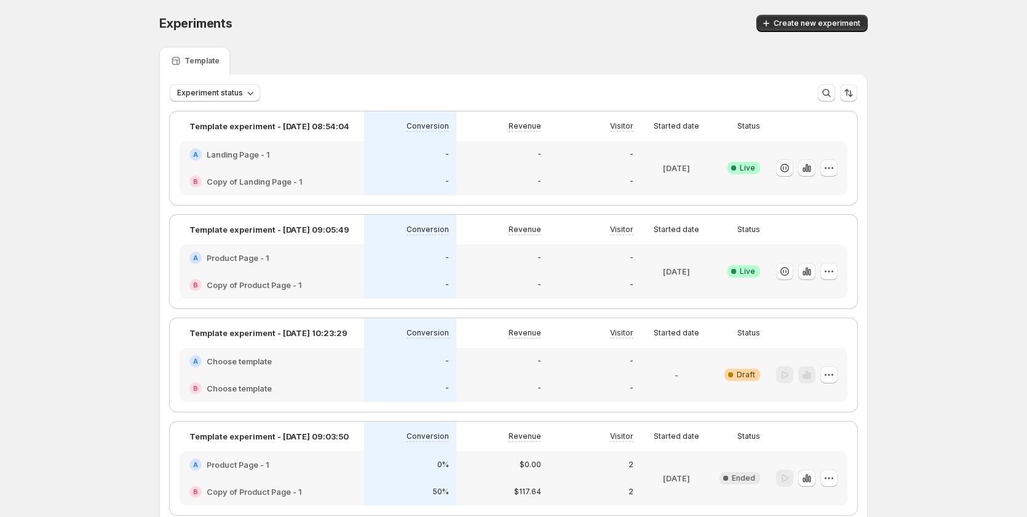
click at [808, 165] on icon "button" at bounding box center [807, 168] width 2 height 8
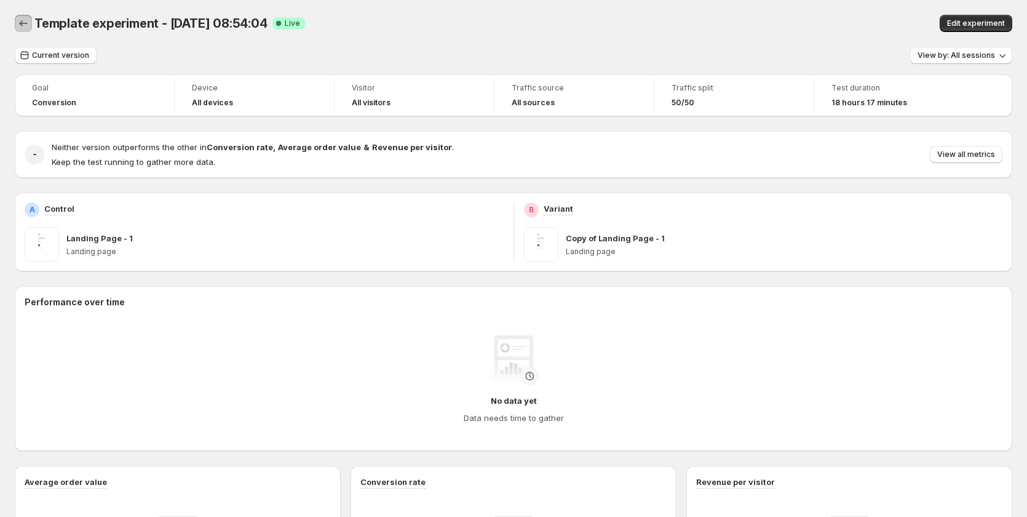
click at [30, 23] on button "Back" at bounding box center [23, 23] width 17 height 17
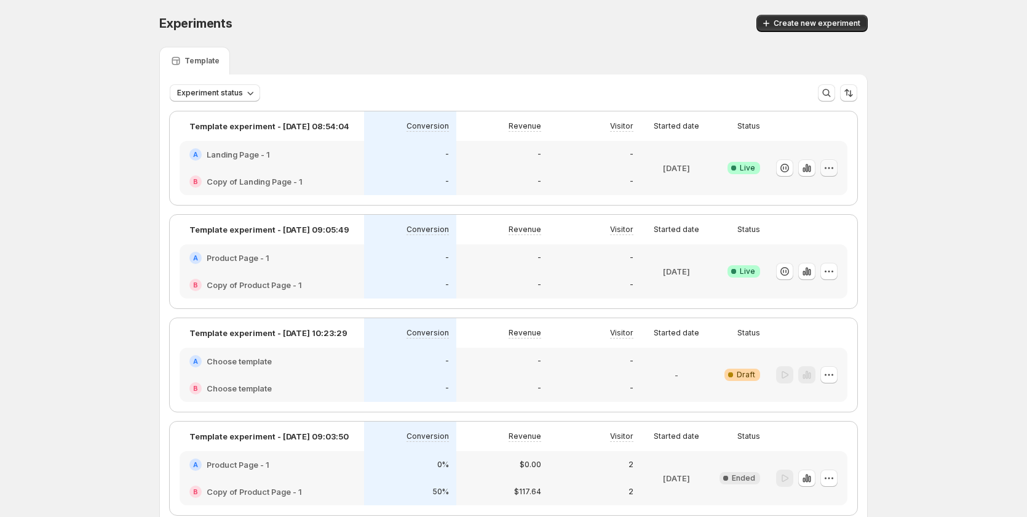
click at [835, 169] on icon "button" at bounding box center [829, 168] width 12 height 12
click at [911, 104] on div "Experiments. This page is ready Experiments Create new experiment Template Expe…" at bounding box center [513, 296] width 1027 height 592
click at [808, 270] on icon "button" at bounding box center [807, 271] width 2 height 8
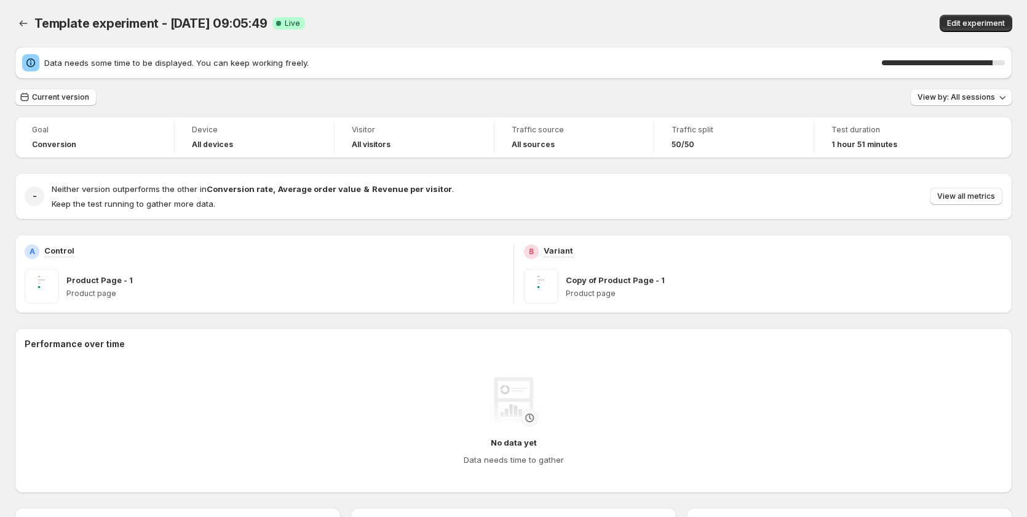
click at [133, 22] on span "Template experiment - [DATE] 09:05:49" at bounding box center [150, 23] width 233 height 15
copy span "experiment"
